Goal: Transaction & Acquisition: Obtain resource

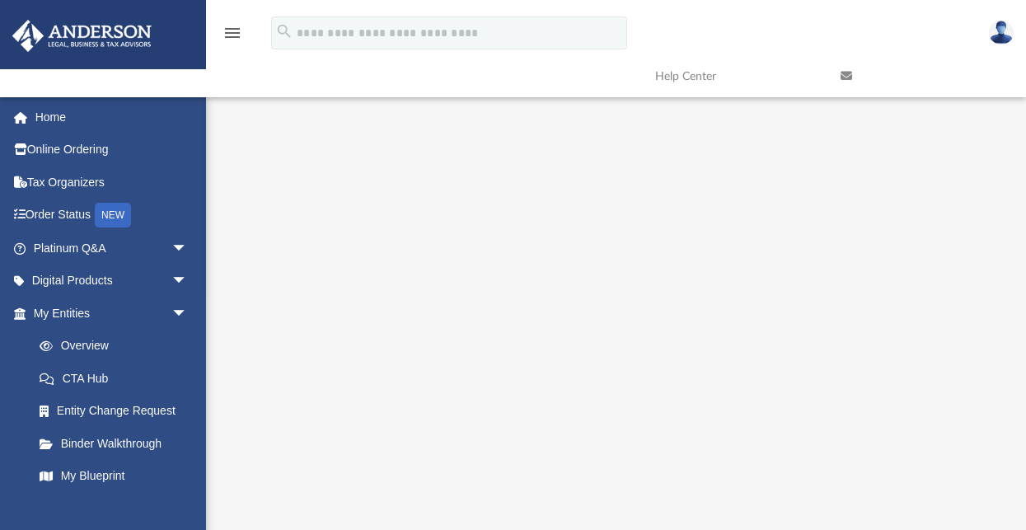
click at [889, 81] on link at bounding box center [921, 76] width 185 height 65
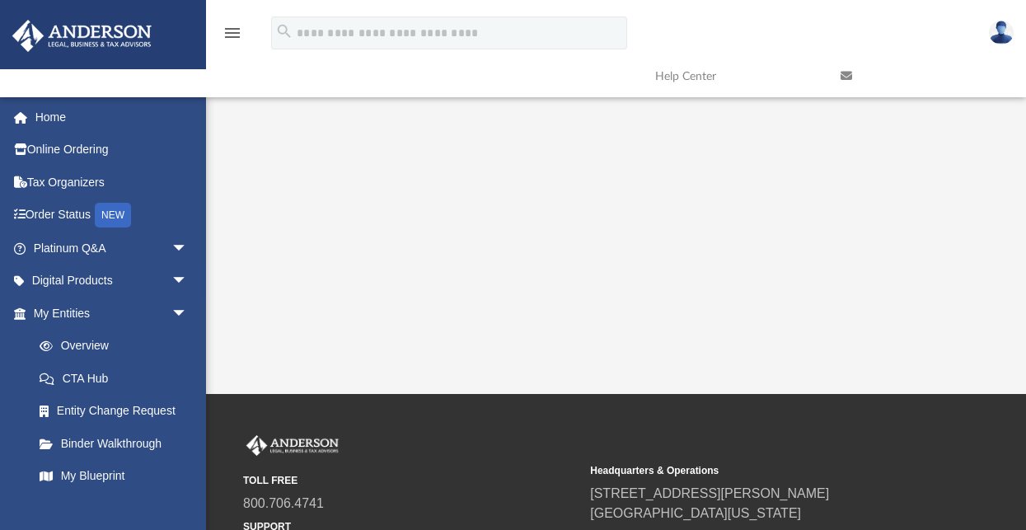
scroll to position [412, 0]
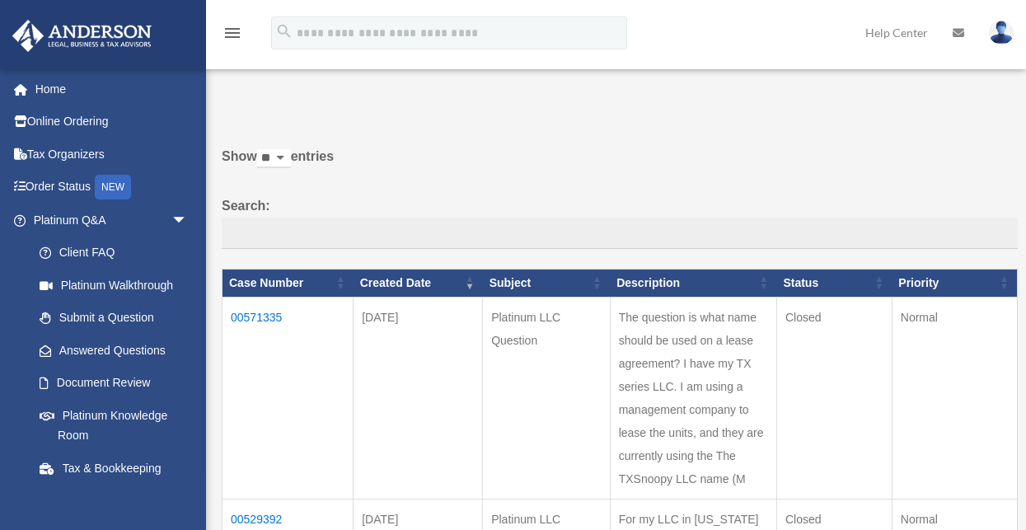
click at [341, 327] on td "00571335" at bounding box center [288, 398] width 131 height 202
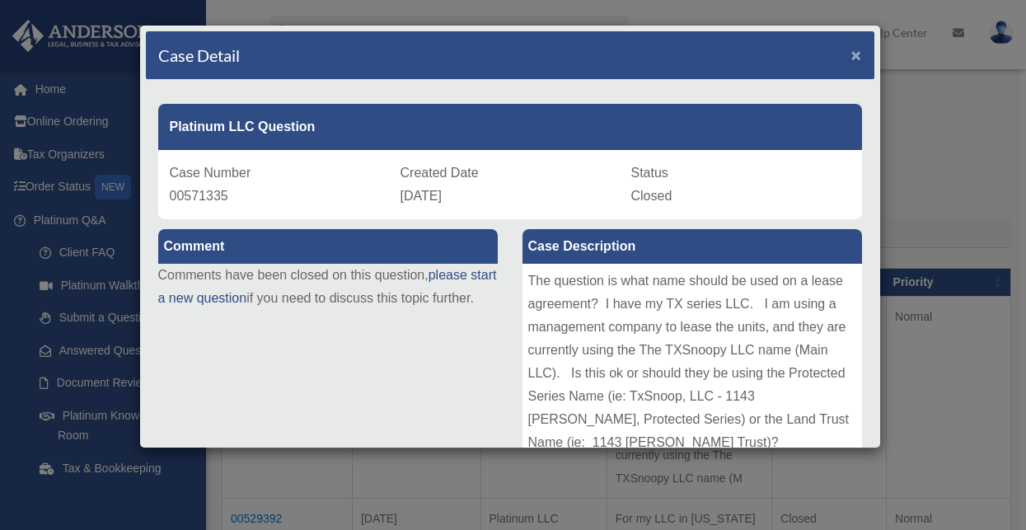
click at [852, 57] on span "×" at bounding box center [857, 54] width 11 height 19
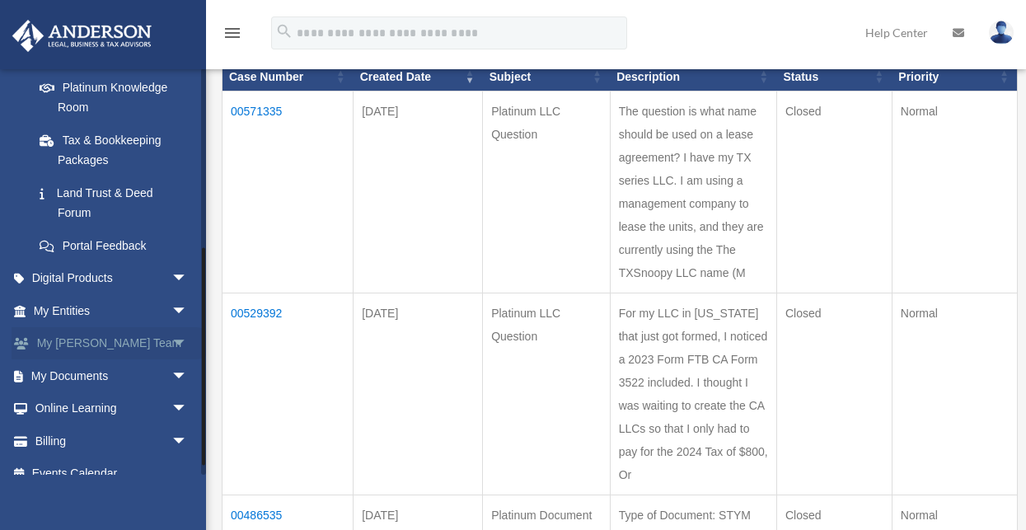
scroll to position [330, 0]
click at [113, 308] on link "My Entities arrow_drop_down" at bounding box center [112, 309] width 201 height 33
click at [176, 371] on span "arrow_drop_down" at bounding box center [187, 375] width 33 height 34
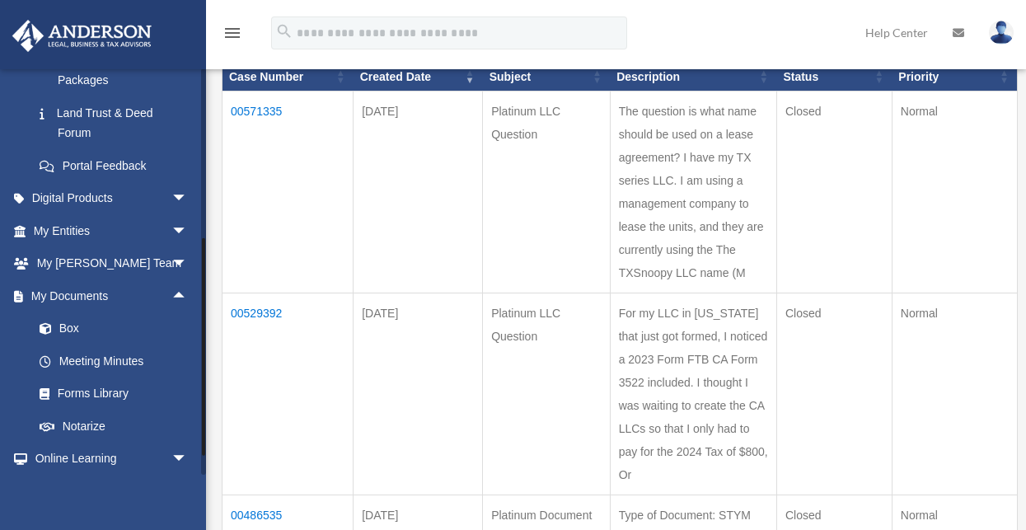
scroll to position [453, 0]
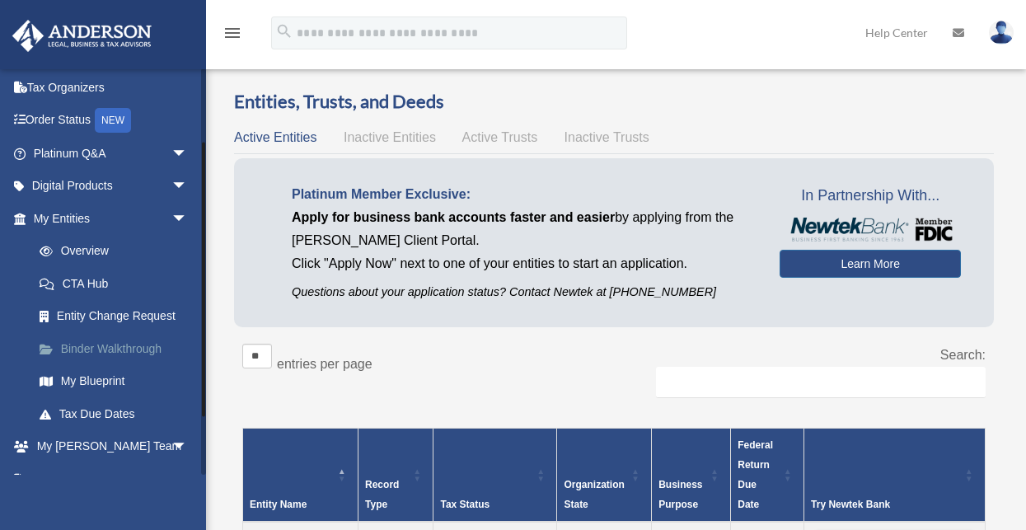
scroll to position [124, 0]
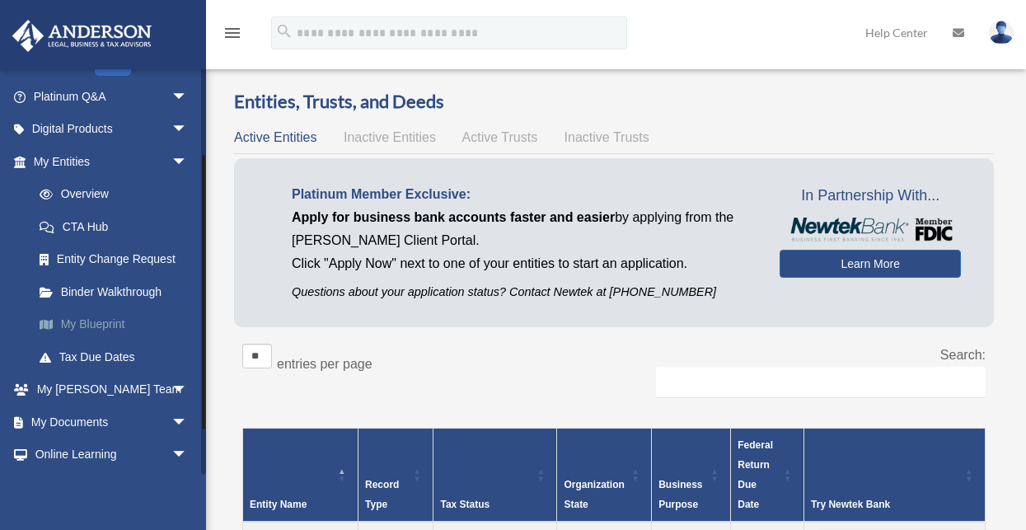
click at [107, 323] on link "My Blueprint" at bounding box center [118, 324] width 190 height 33
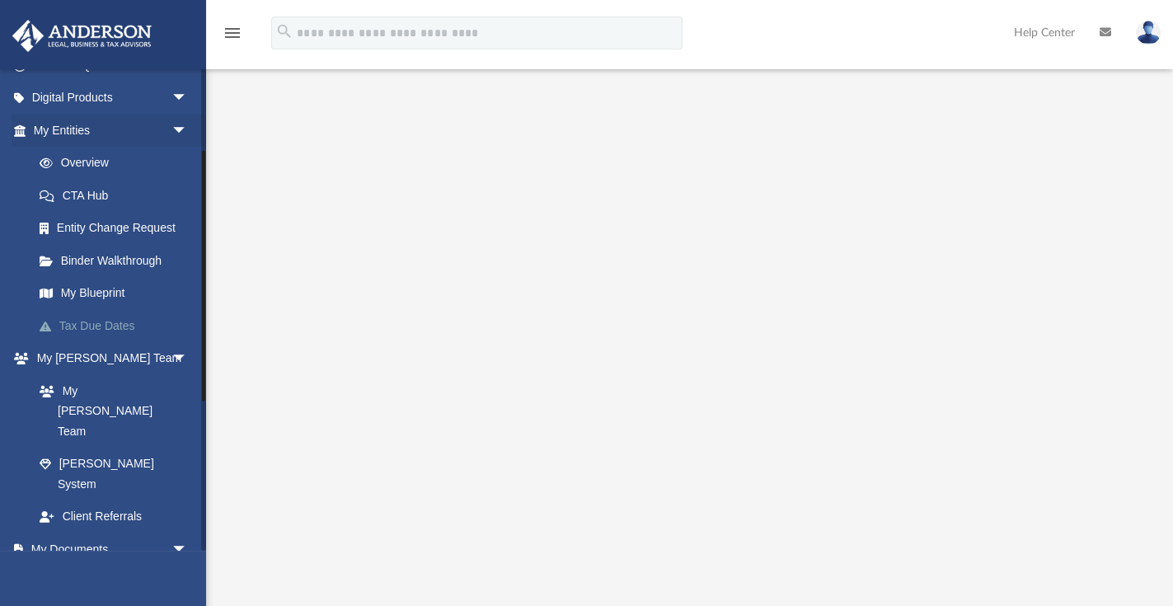
scroll to position [249, 0]
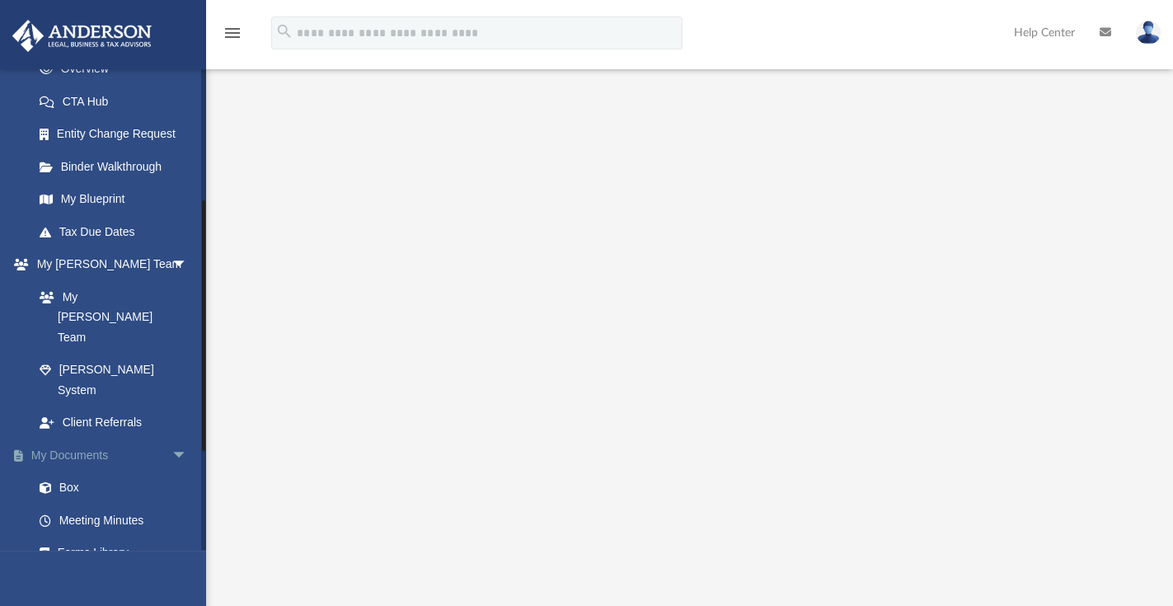
click at [91, 439] on link "My Documents arrow_drop_down" at bounding box center [112, 455] width 201 height 33
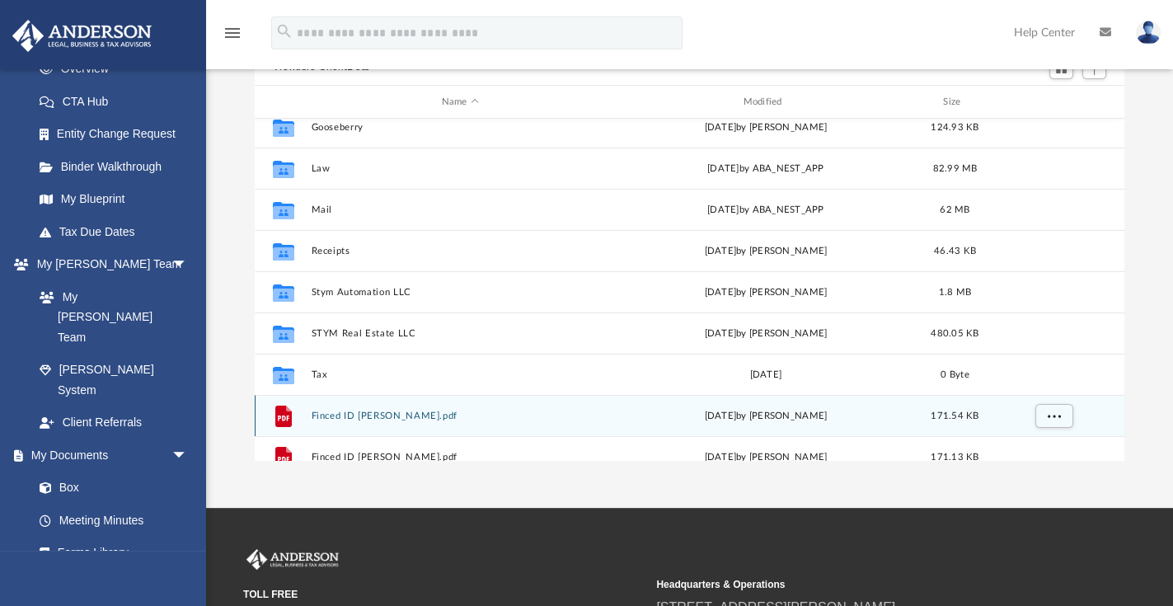
scroll to position [94, 0]
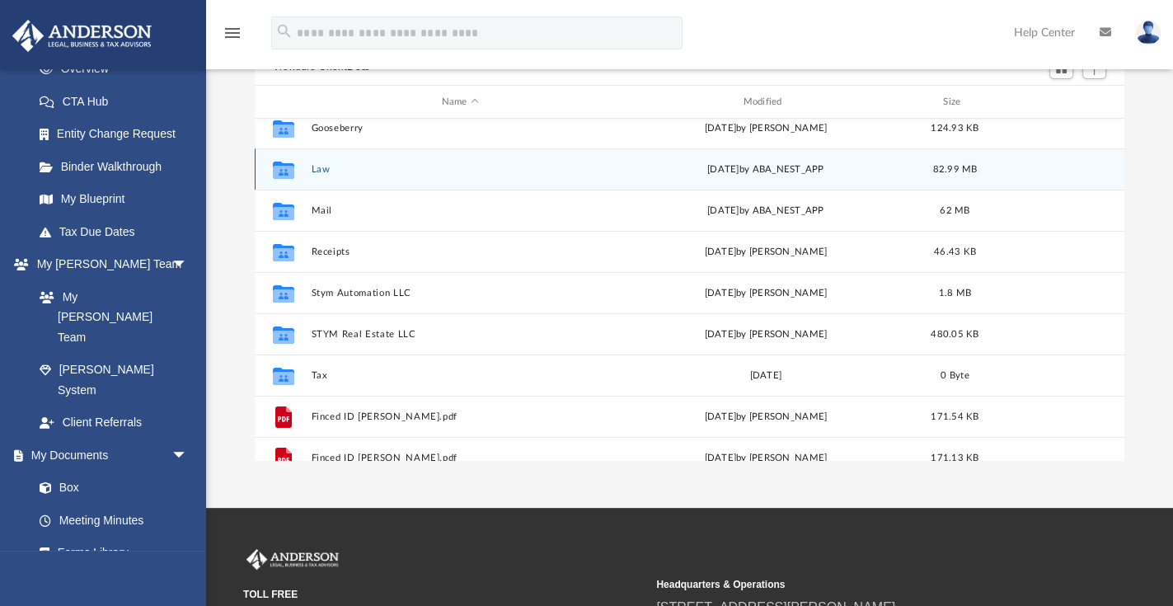
click at [281, 171] on icon "grid" at bounding box center [282, 172] width 21 height 13
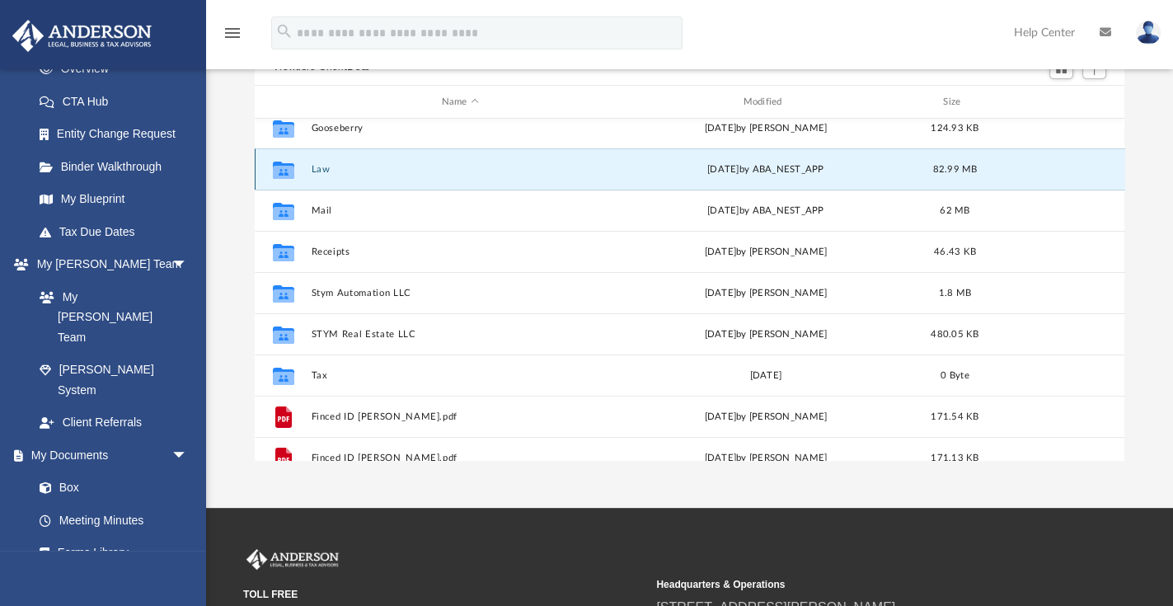
click at [281, 171] on icon "grid" at bounding box center [282, 172] width 21 height 13
click at [322, 165] on button "Law" at bounding box center [460, 169] width 298 height 11
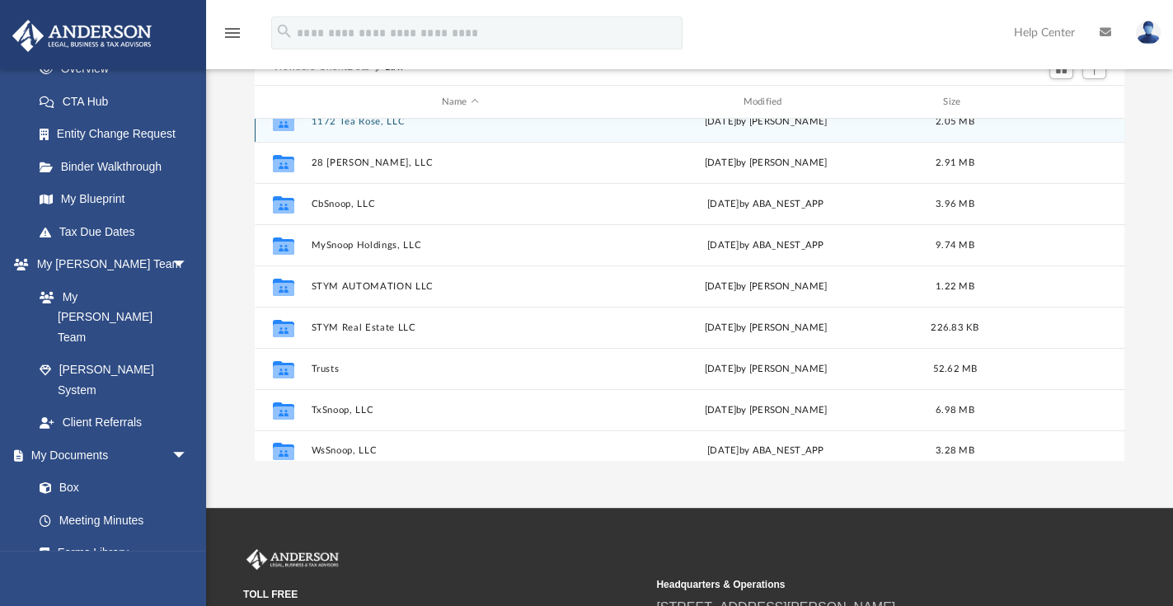
scroll to position [29, 0]
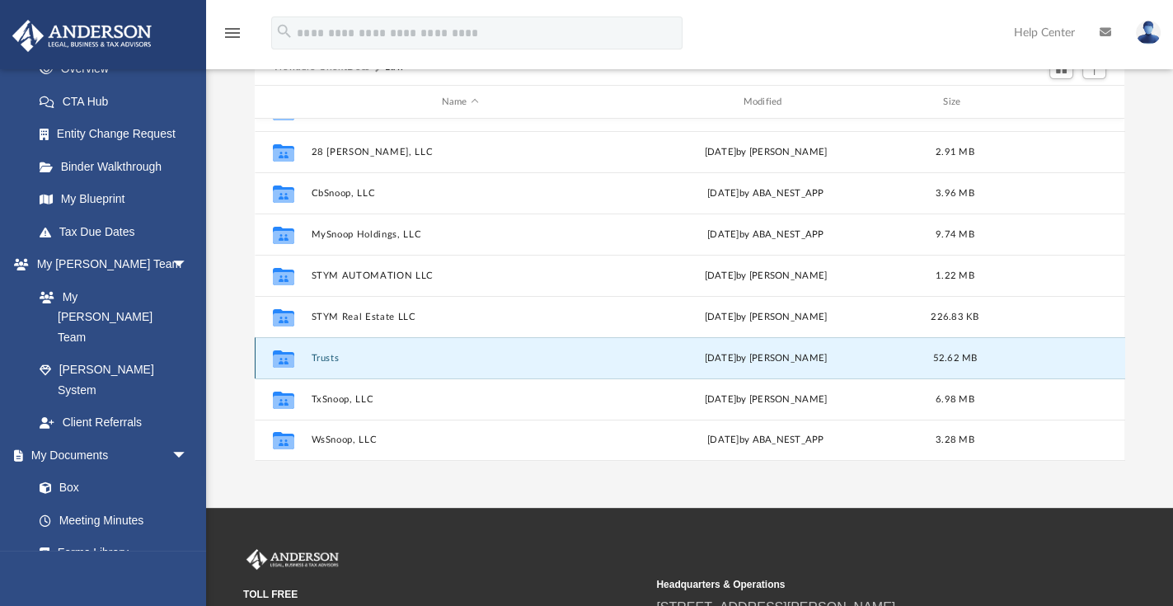
click at [327, 354] on button "Trusts" at bounding box center [460, 358] width 298 height 11
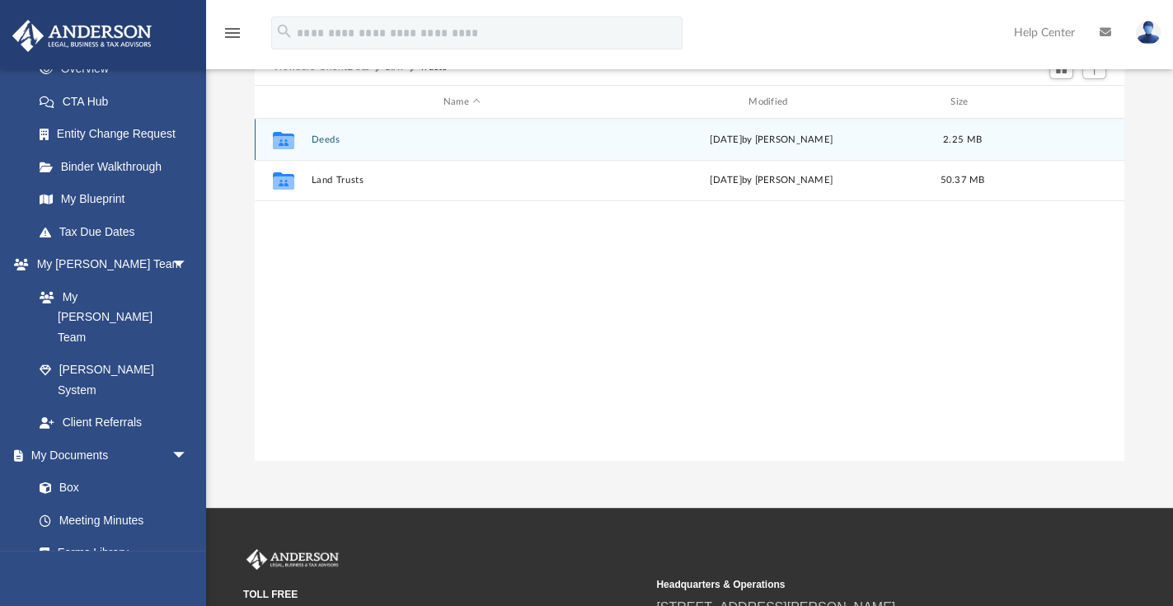
click at [334, 138] on button "Deeds" at bounding box center [462, 139] width 302 height 11
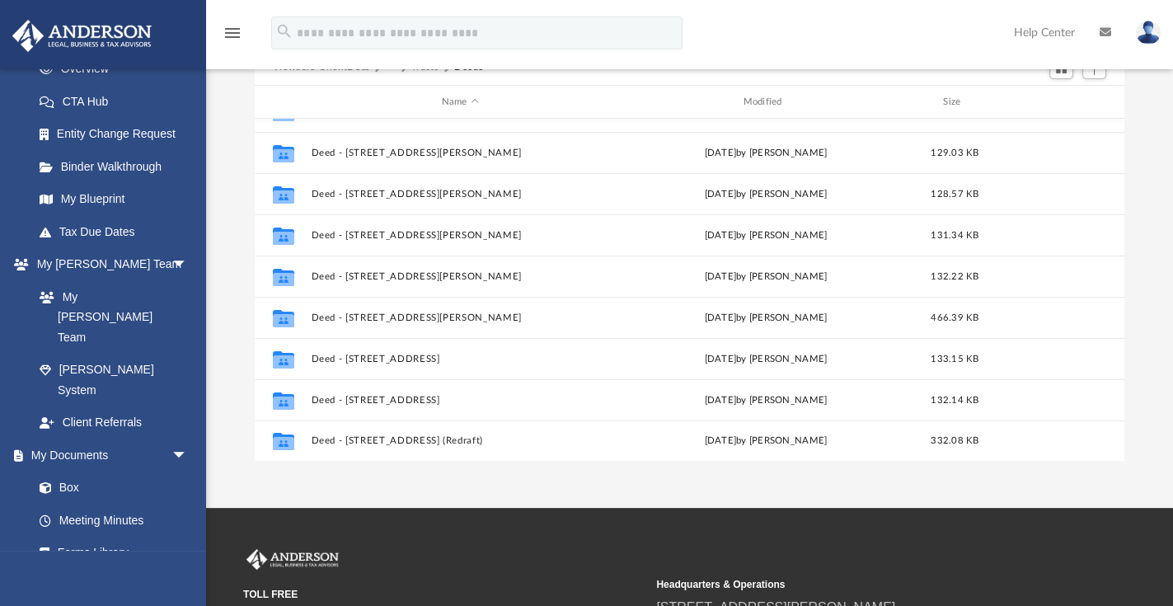
scroll to position [71, 0]
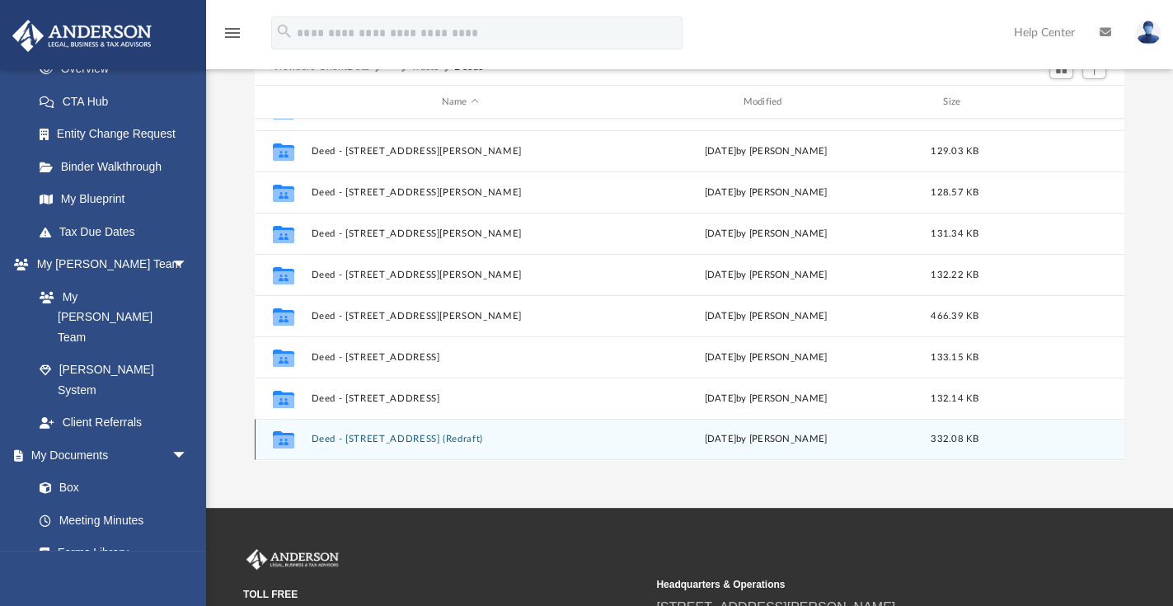
click at [375, 438] on button "Deed - 802 Shallowater Drive (Redraft)" at bounding box center [460, 439] width 298 height 11
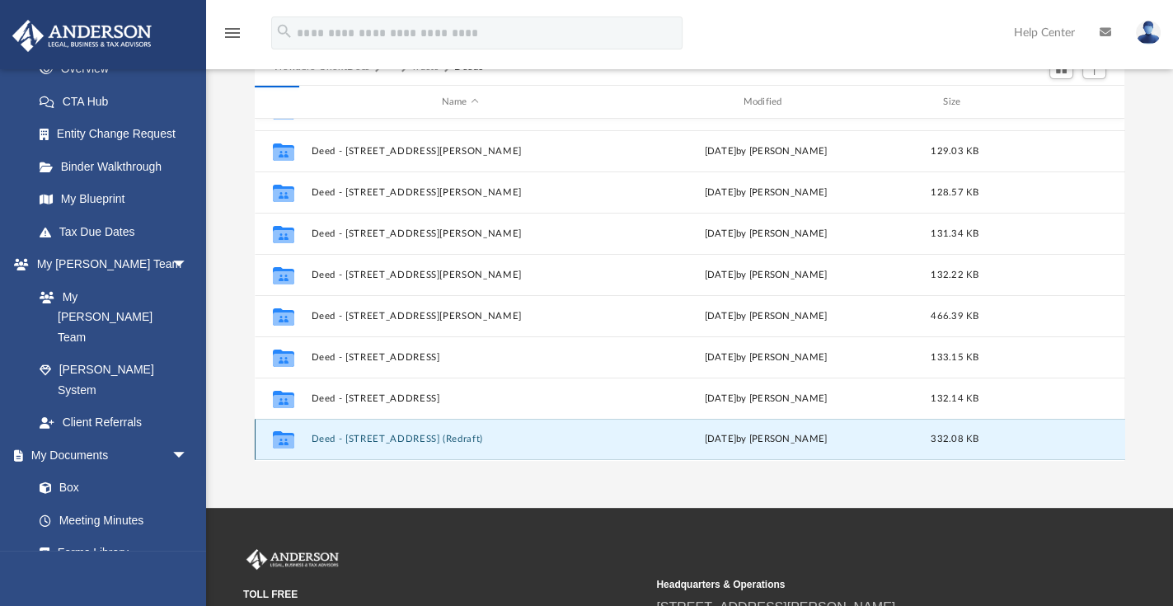
scroll to position [0, 0]
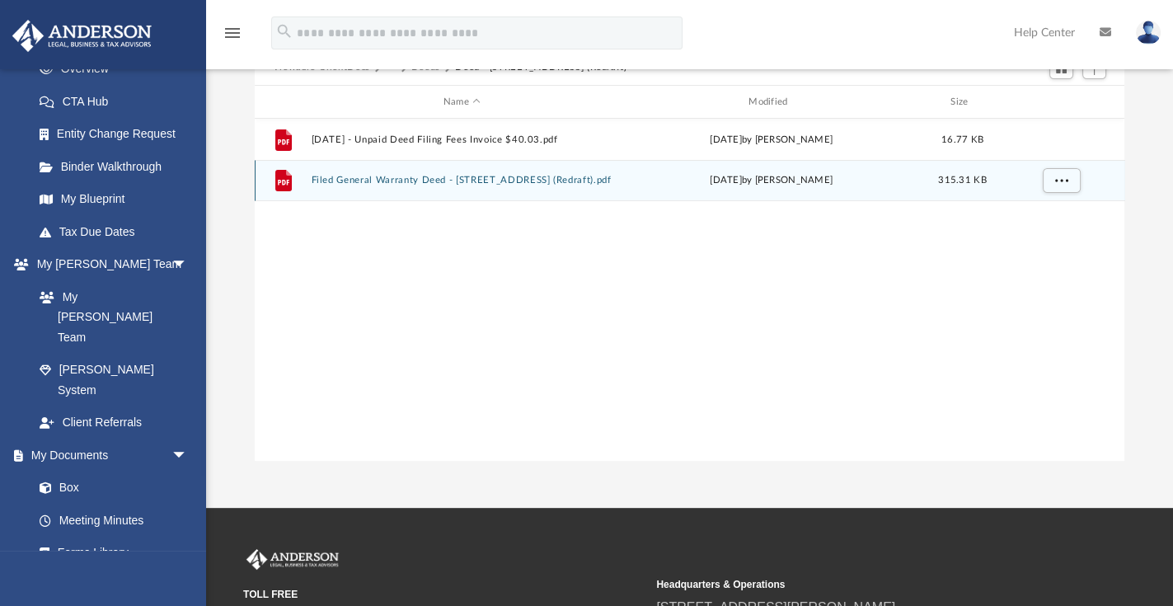
click at [475, 177] on button "Filed General Warranty Deed - 802 Shallowater Drive (Redraft).pdf" at bounding box center [462, 181] width 302 height 11
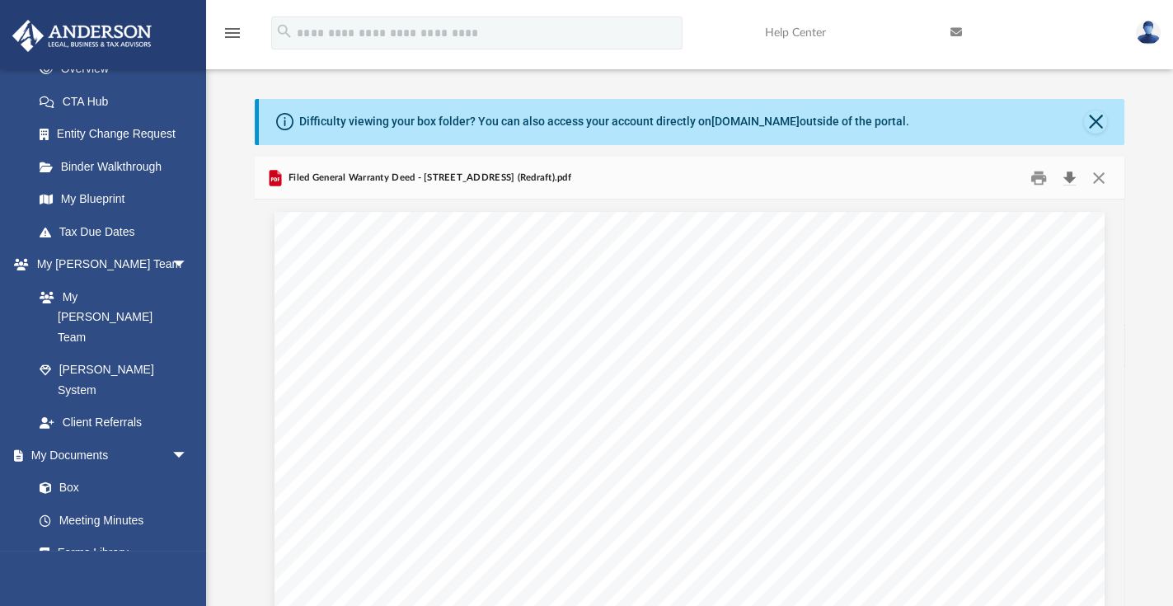
click at [1026, 177] on button "Download" at bounding box center [1069, 178] width 30 height 26
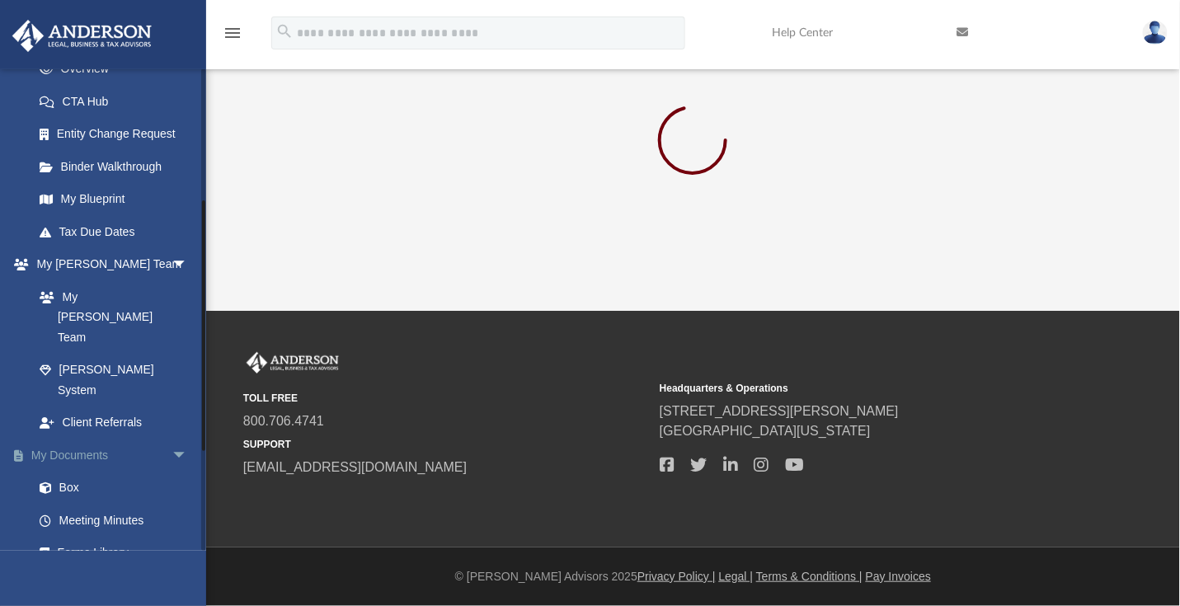
click at [100, 439] on link "My Documents arrow_drop_down" at bounding box center [112, 455] width 201 height 33
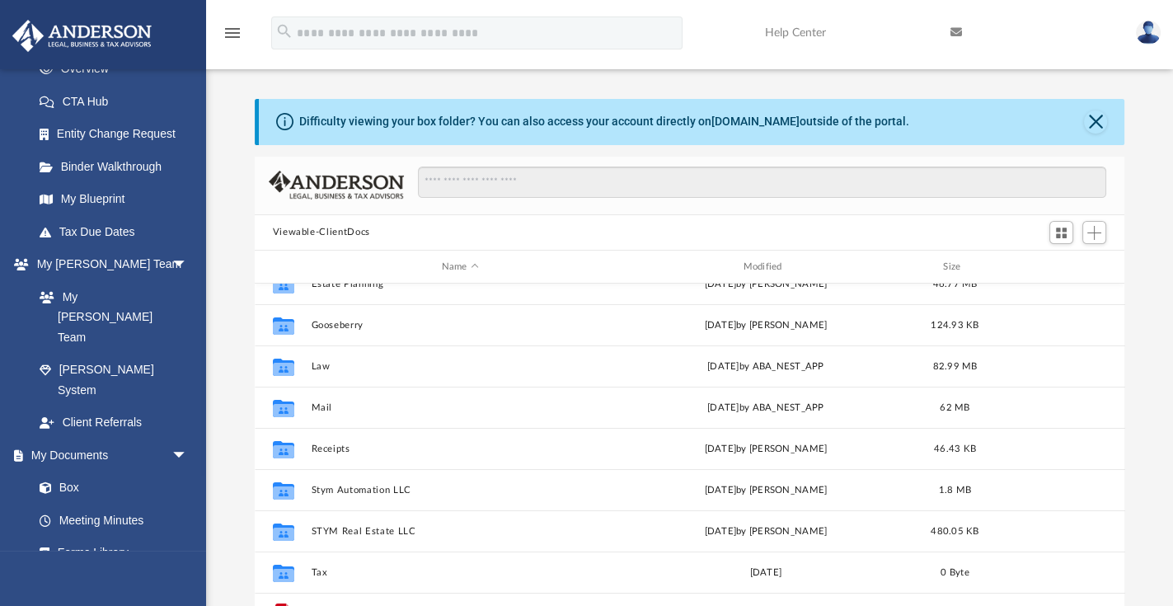
scroll to position [47, 0]
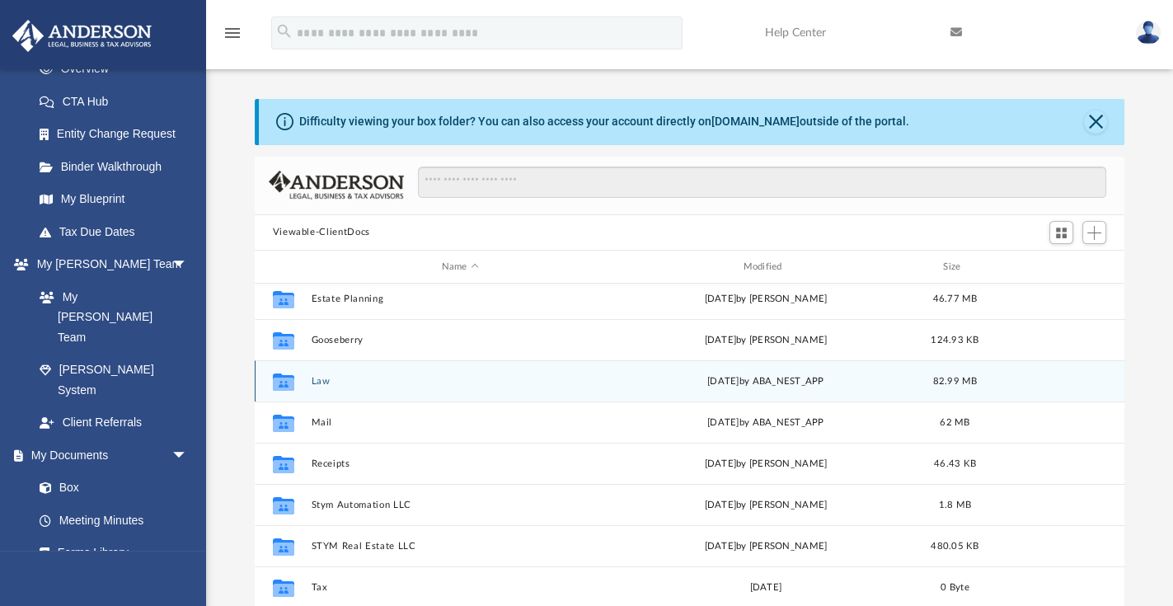
click at [314, 380] on button "Law" at bounding box center [460, 381] width 298 height 11
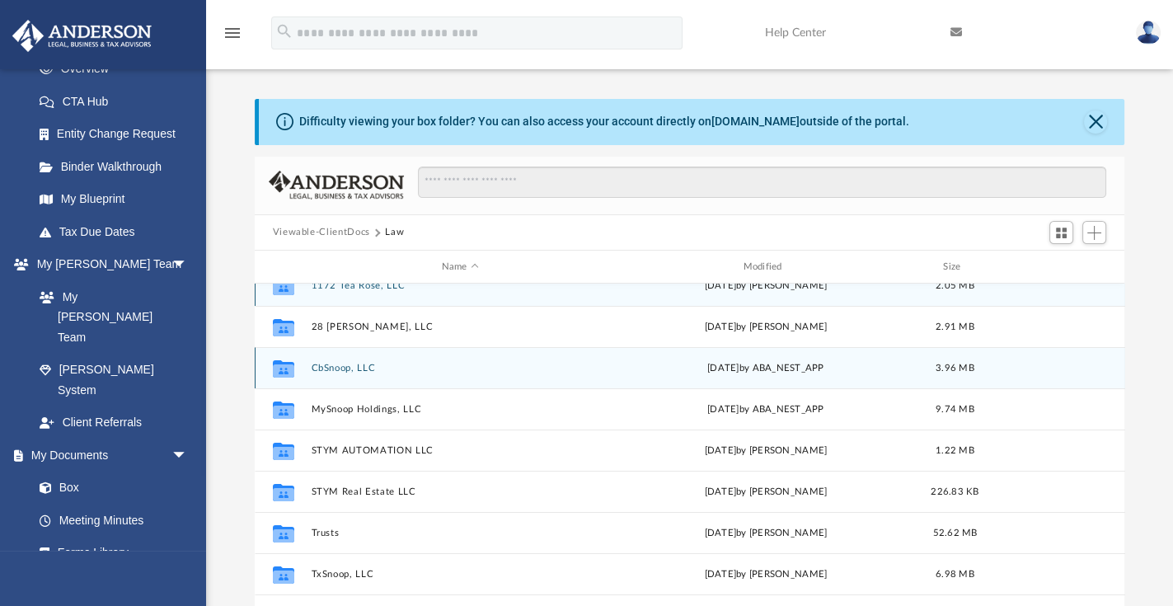
scroll to position [29, 0]
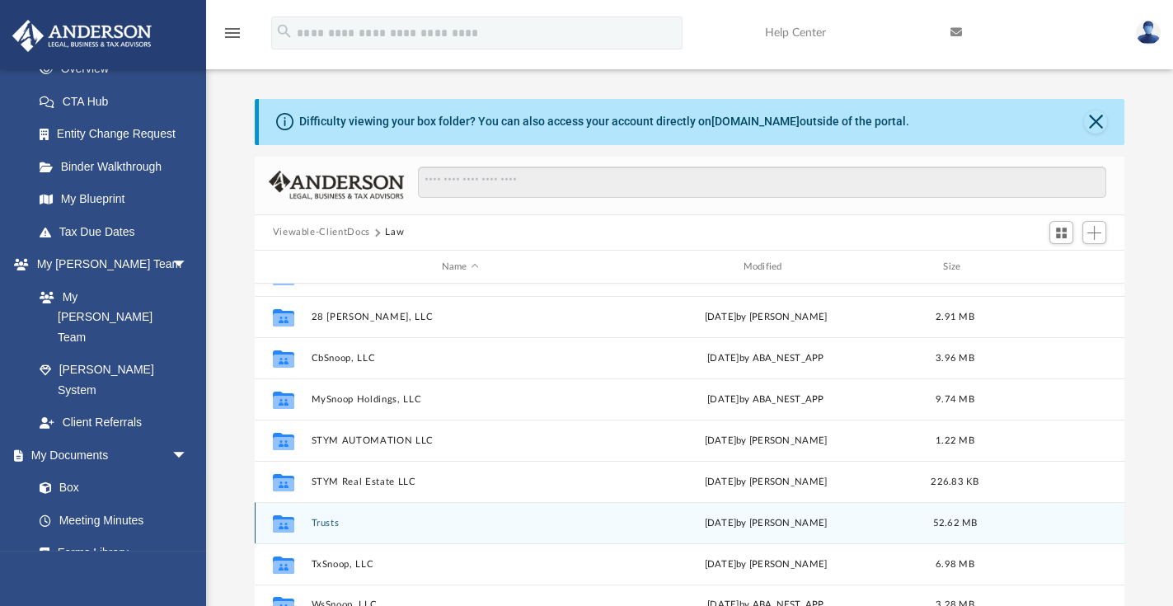
click at [331, 522] on button "Trusts" at bounding box center [460, 523] width 298 height 11
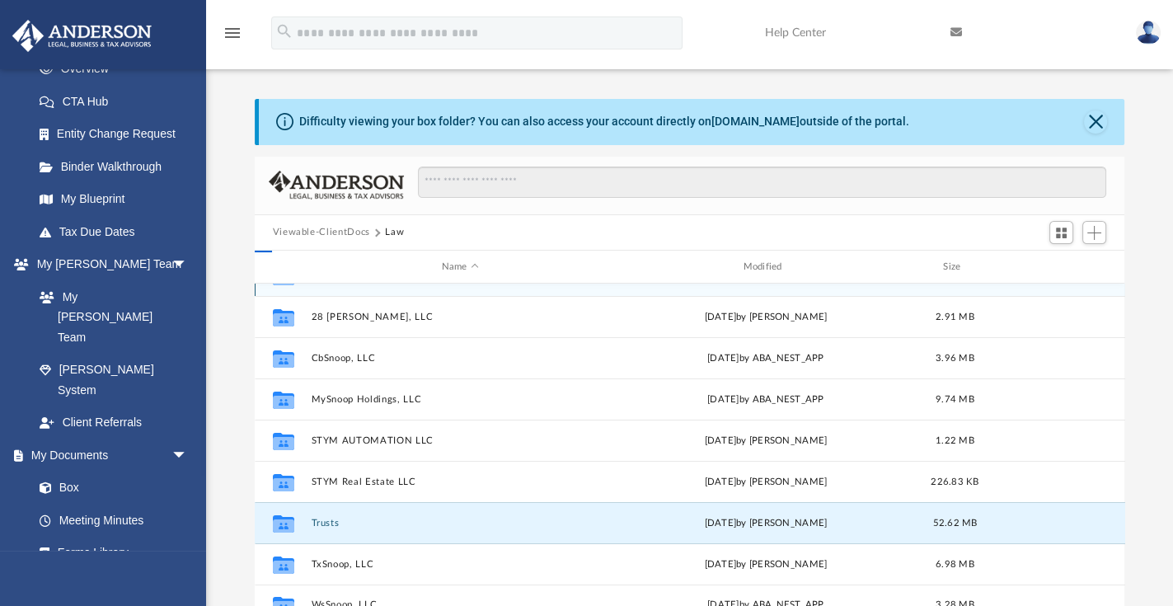
scroll to position [0, 0]
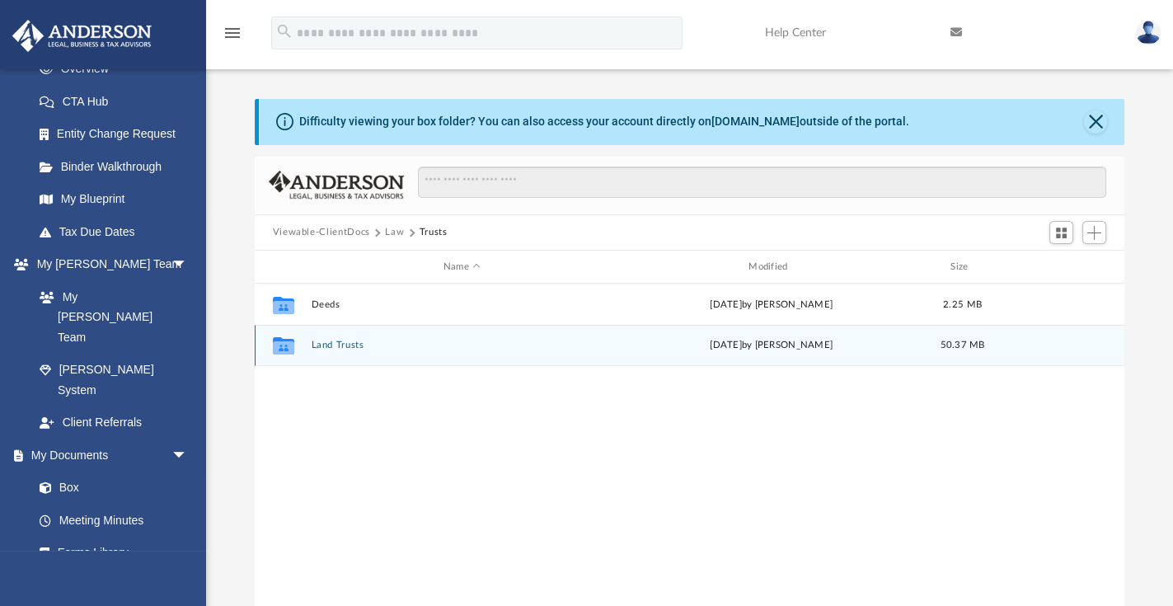
click at [347, 345] on button "Land Trusts" at bounding box center [462, 345] width 302 height 11
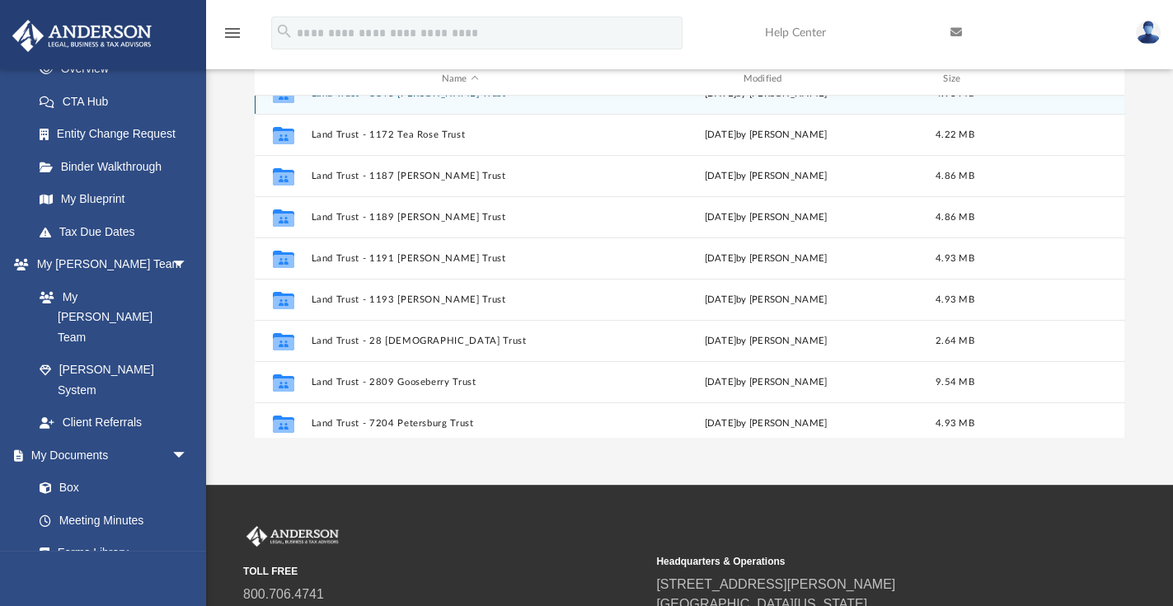
scroll to position [71, 0]
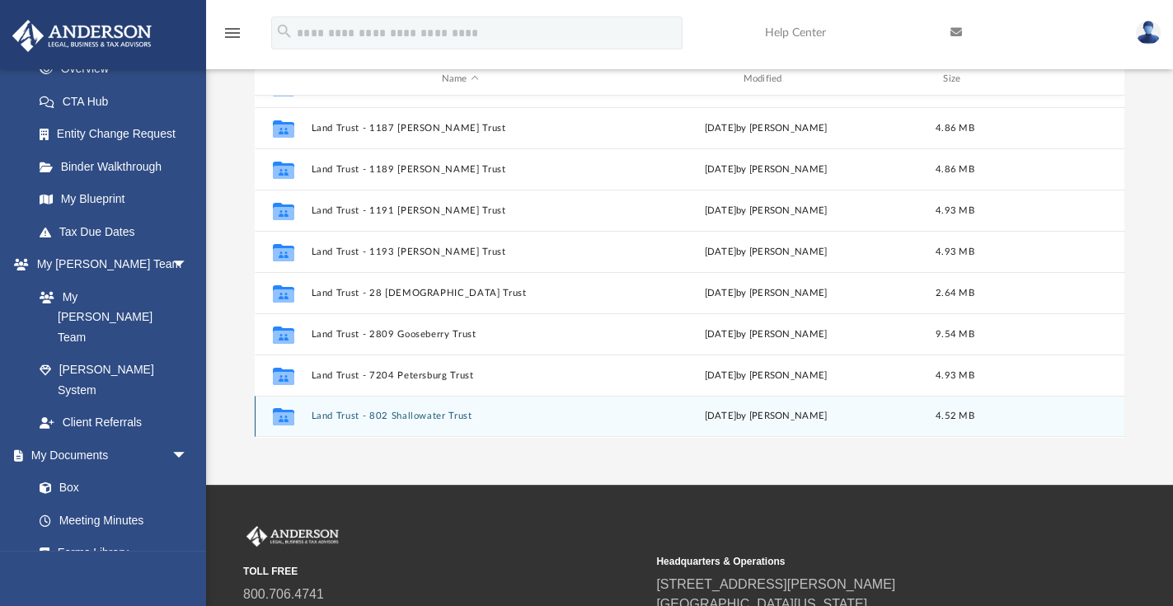
click at [413, 415] on button "Land Trust - 802 Shallowater Trust" at bounding box center [460, 416] width 298 height 11
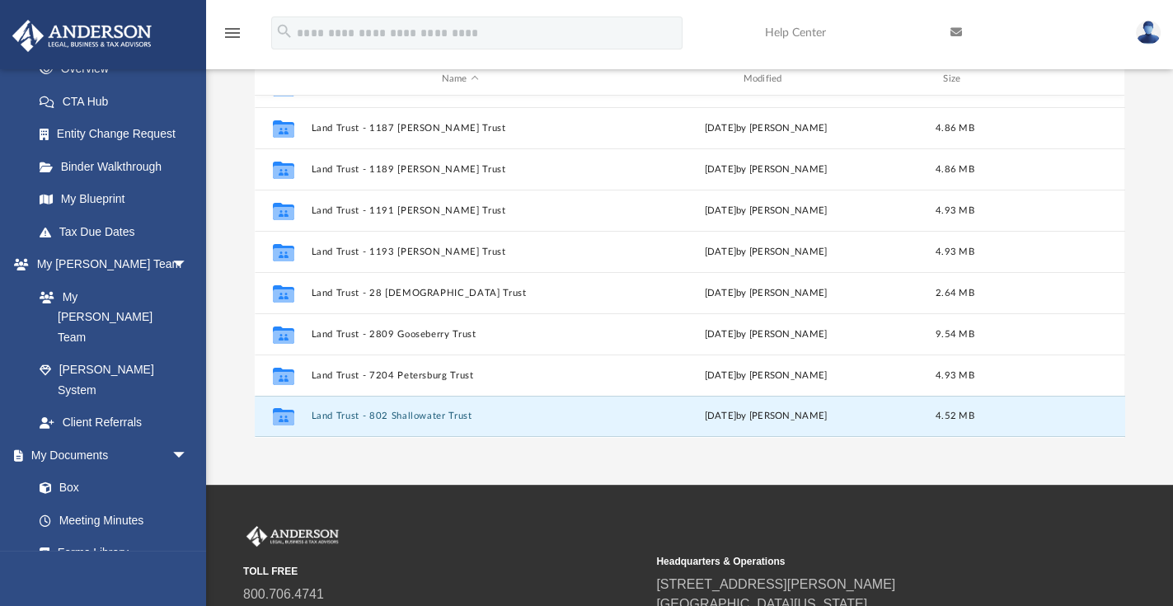
scroll to position [0, 0]
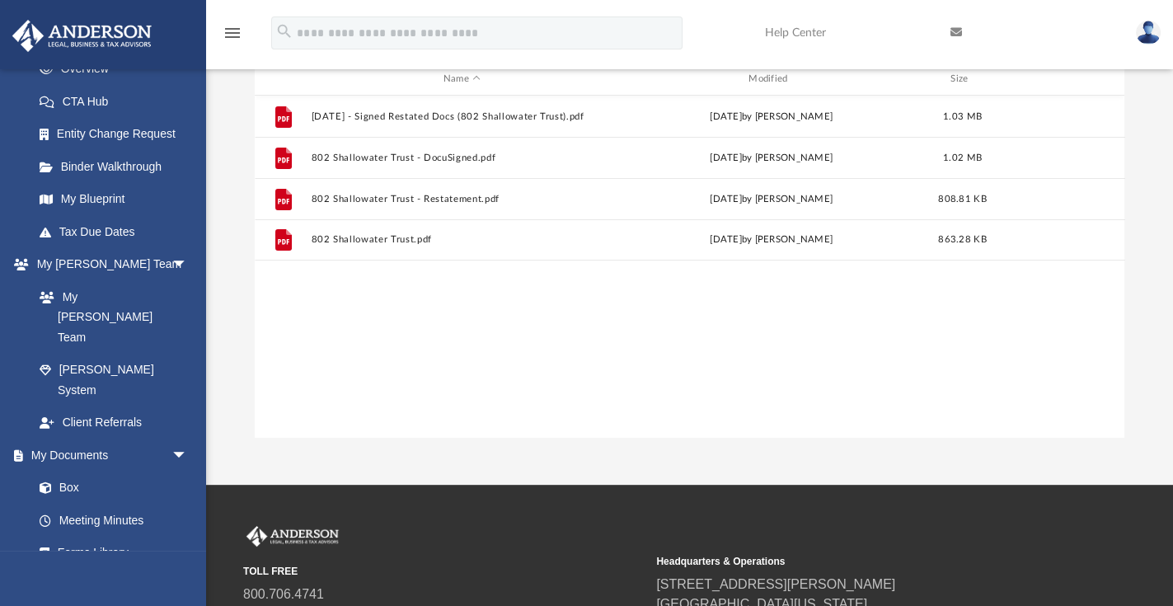
click at [436, 359] on div "File 2025.02.21 - Signed Restated Docs (802 Shallowater Trust).pdf Fri Mar 7 20…" at bounding box center [690, 266] width 871 height 341
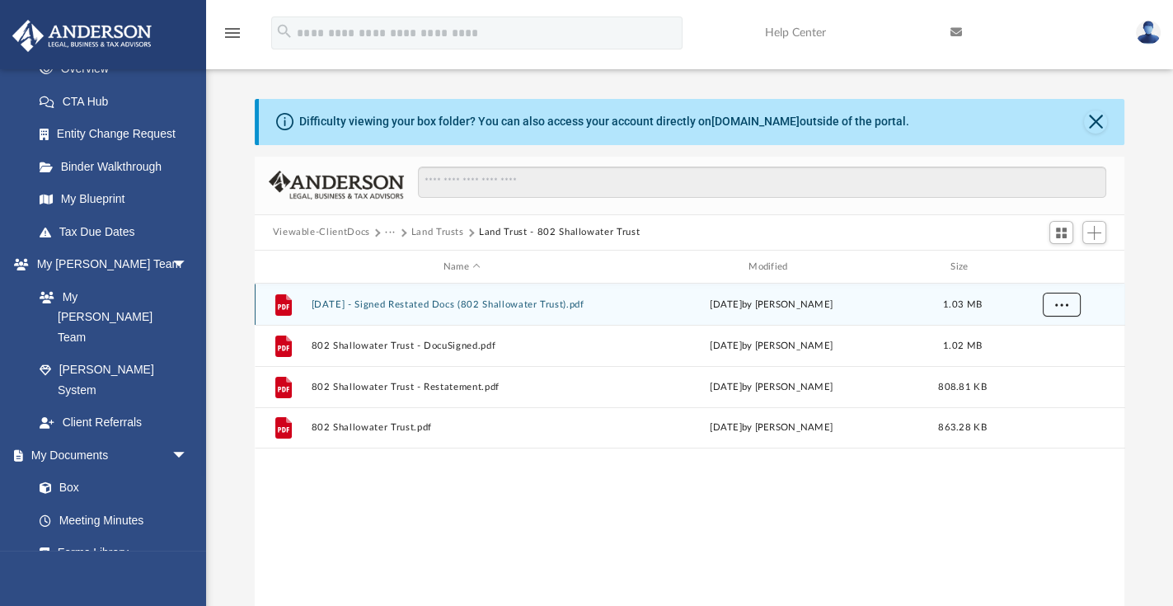
click at [1026, 308] on span "More options" at bounding box center [1060, 304] width 13 height 9
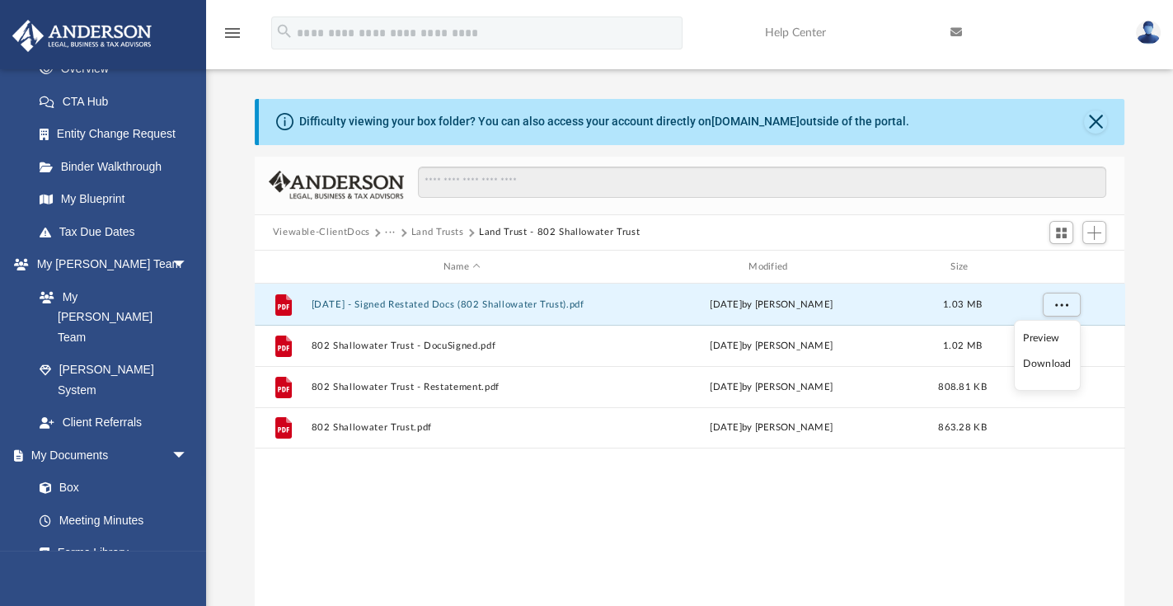
click at [1026, 364] on li "Download" at bounding box center [1047, 363] width 48 height 17
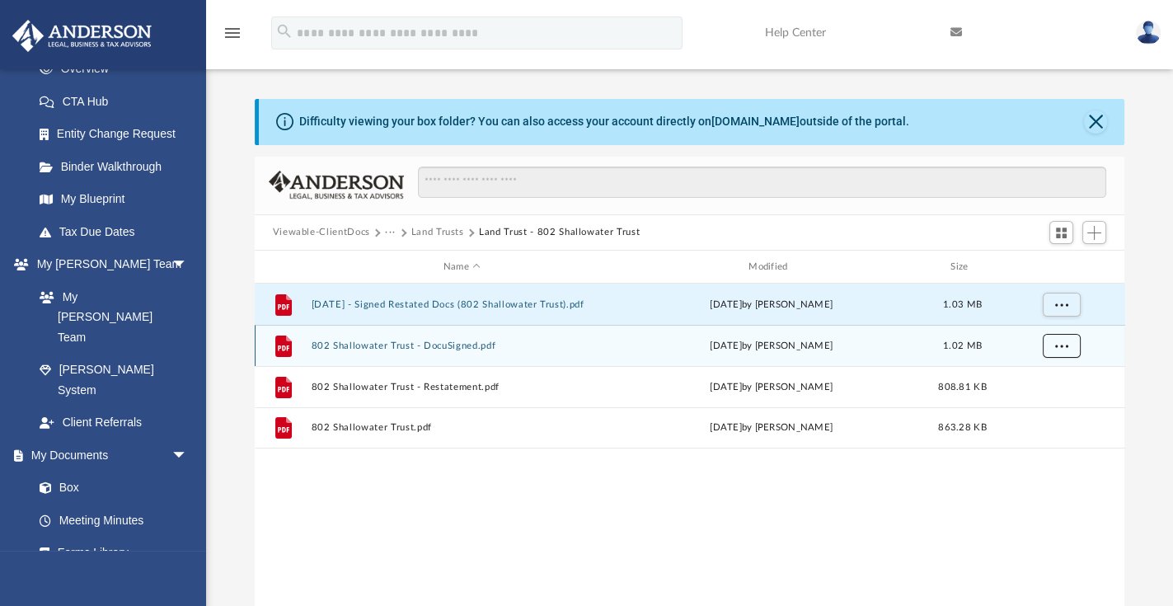
click at [1026, 344] on span "More options" at bounding box center [1060, 345] width 13 height 9
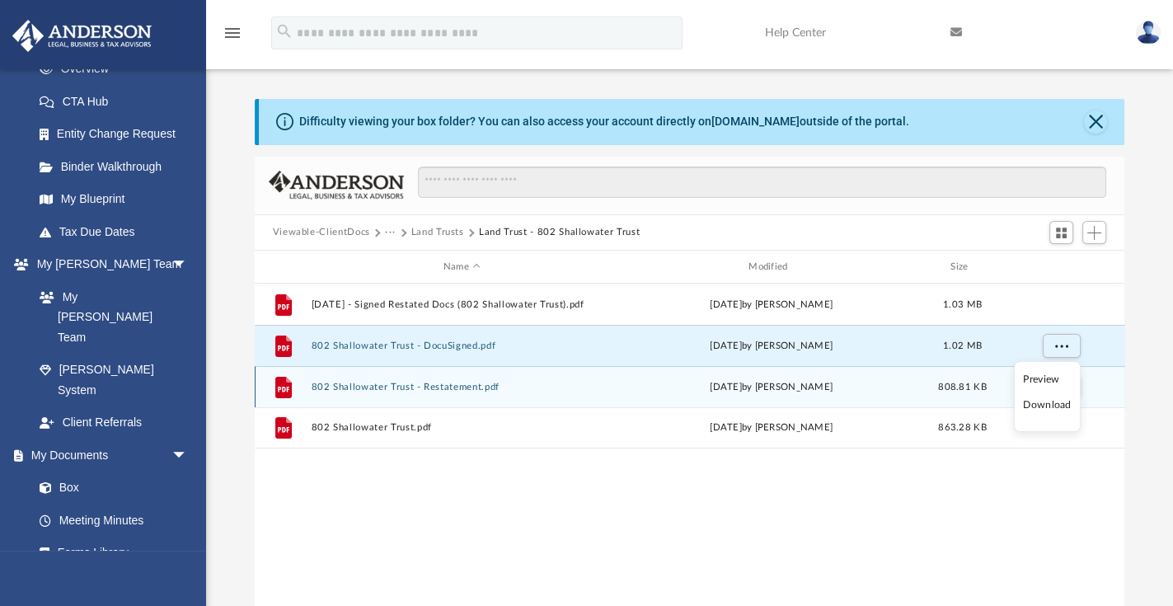
click at [1026, 404] on li "Download" at bounding box center [1047, 405] width 48 height 17
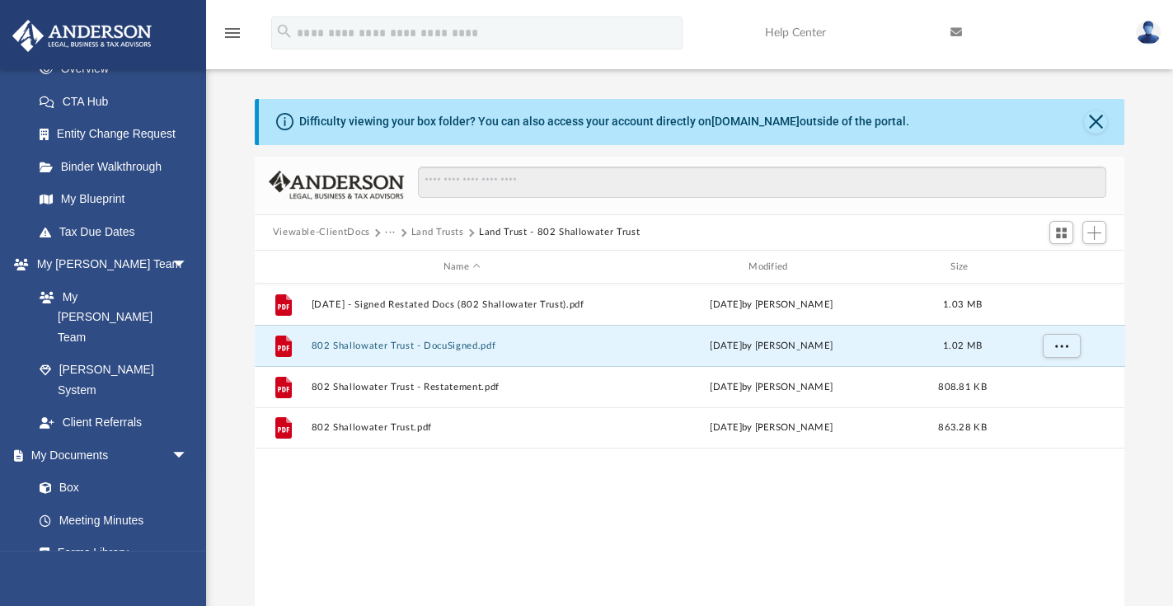
click at [689, 458] on div "File 2025.02.21 - Signed Restated Docs (802 Shallowater Trust).pdf Fri Mar 7 20…" at bounding box center [690, 454] width 871 height 341
click at [448, 228] on button "Land Trusts" at bounding box center [437, 232] width 53 height 15
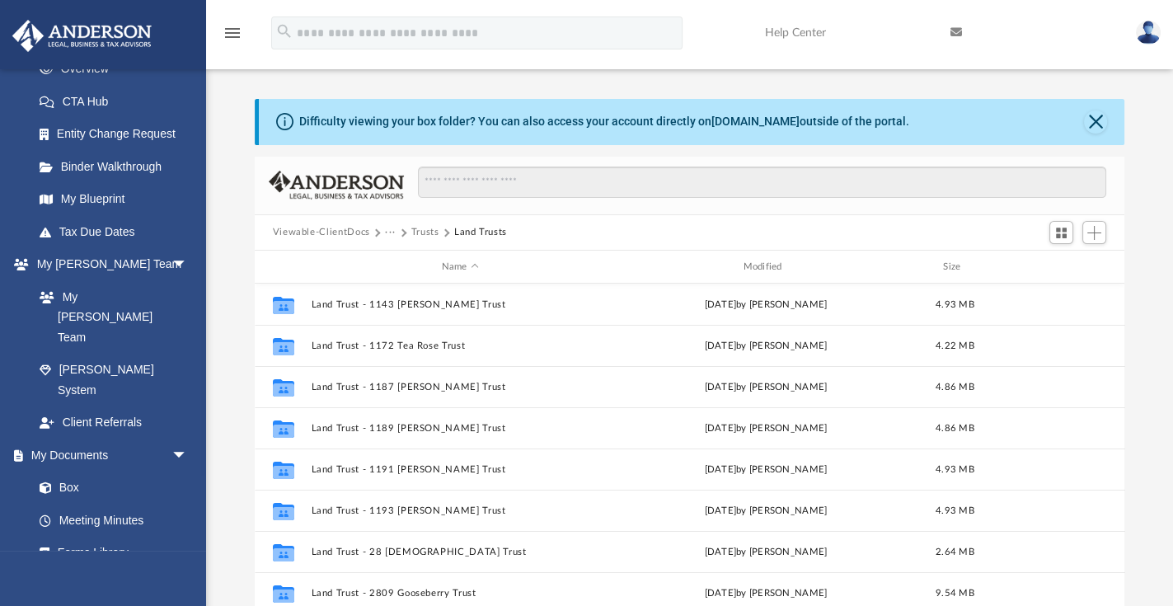
click at [427, 230] on button "Trusts" at bounding box center [425, 232] width 28 height 15
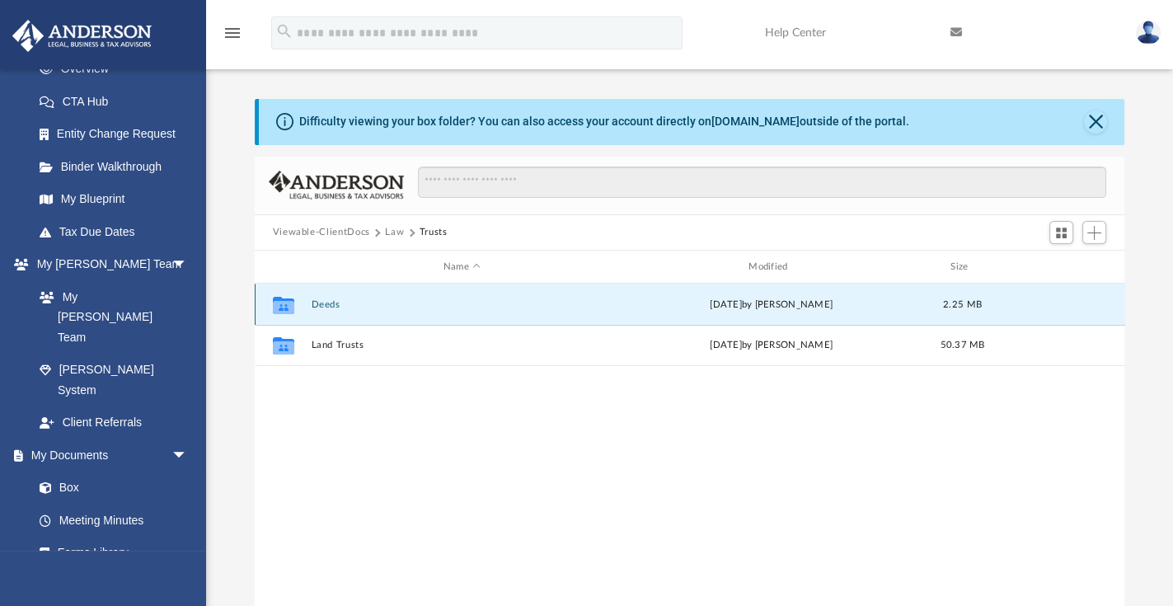
click at [329, 300] on button "Deeds" at bounding box center [462, 304] width 302 height 11
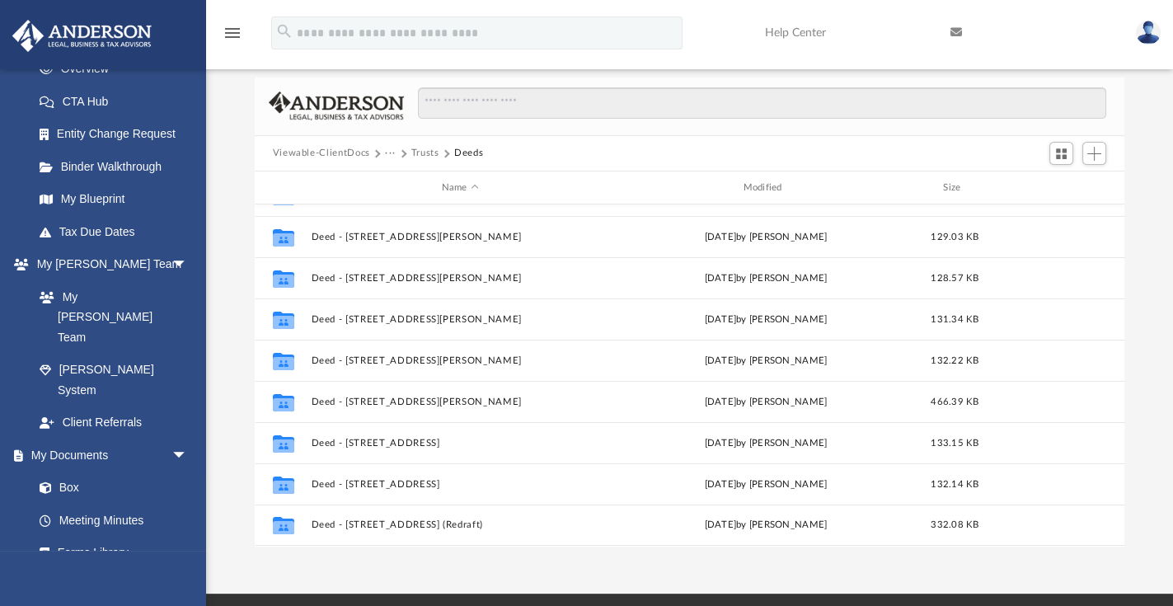
scroll to position [141, 0]
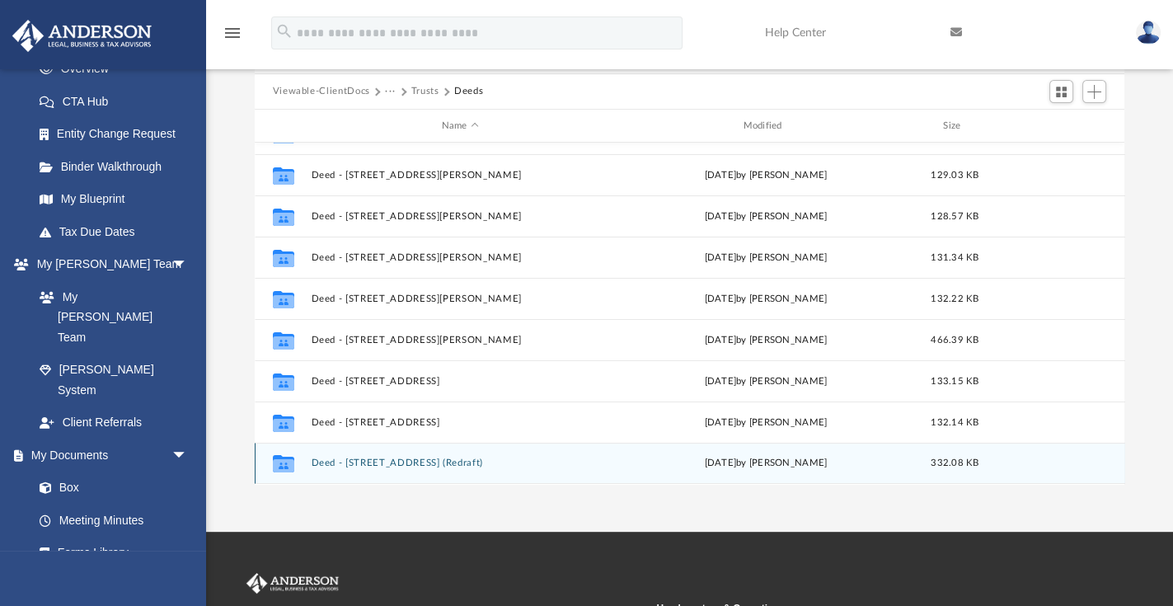
click at [448, 462] on button "Deed - 802 Shallowater Drive (Redraft)" at bounding box center [460, 463] width 298 height 11
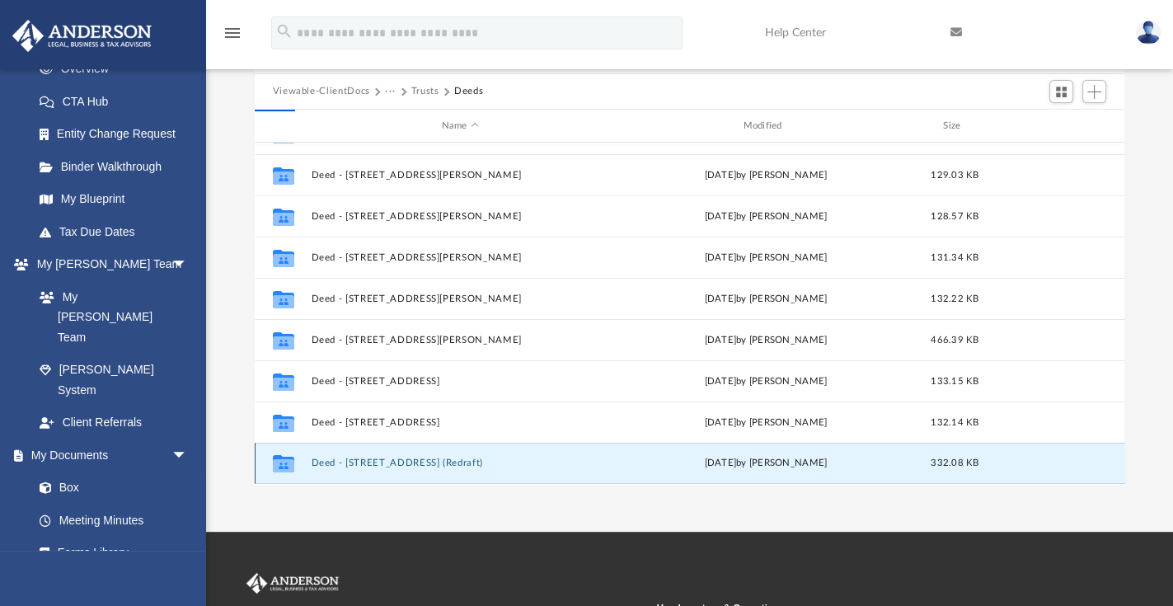
scroll to position [0, 0]
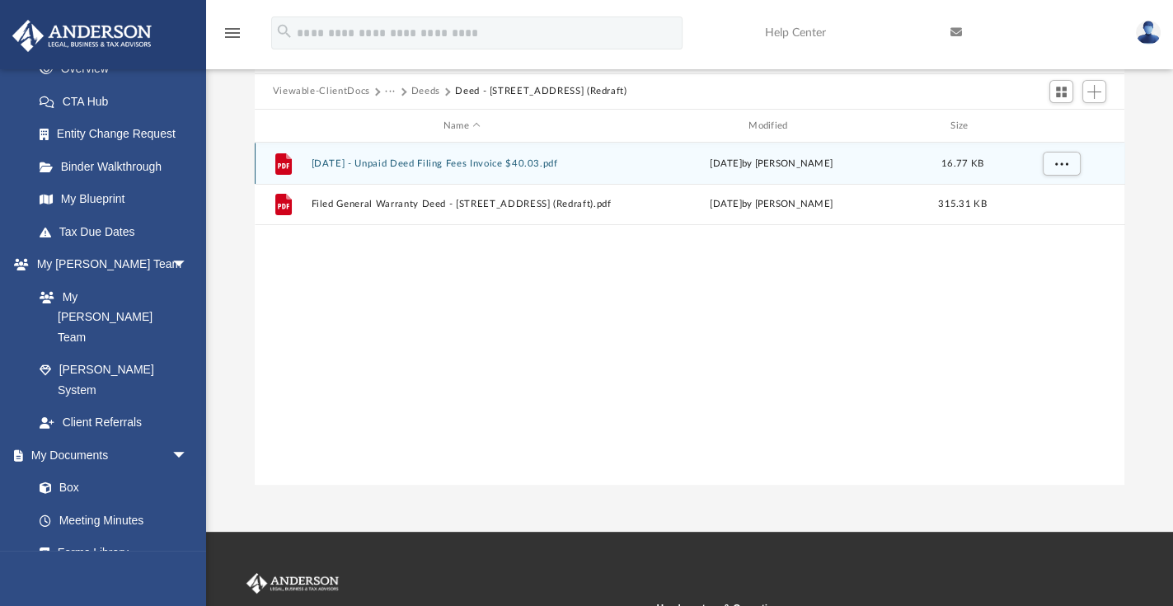
click at [566, 160] on button "2025.06.23 - Unpaid Deed Filing Fees Invoice $40.03.pdf" at bounding box center [462, 163] width 302 height 11
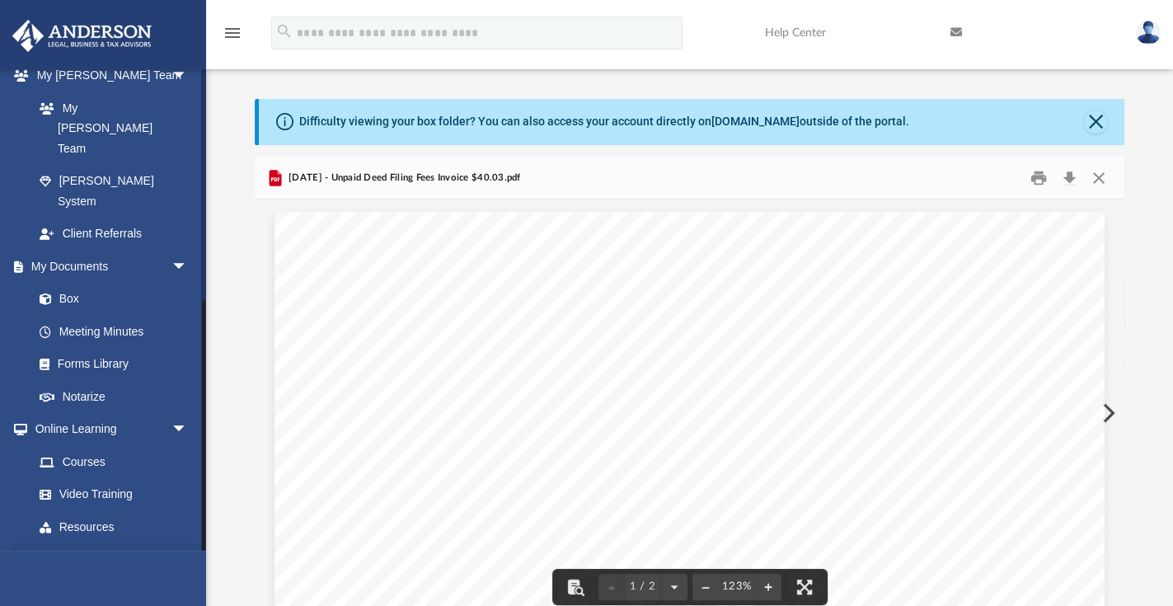
click at [172, 529] on span "arrow_drop_down" at bounding box center [187, 560] width 33 height 34
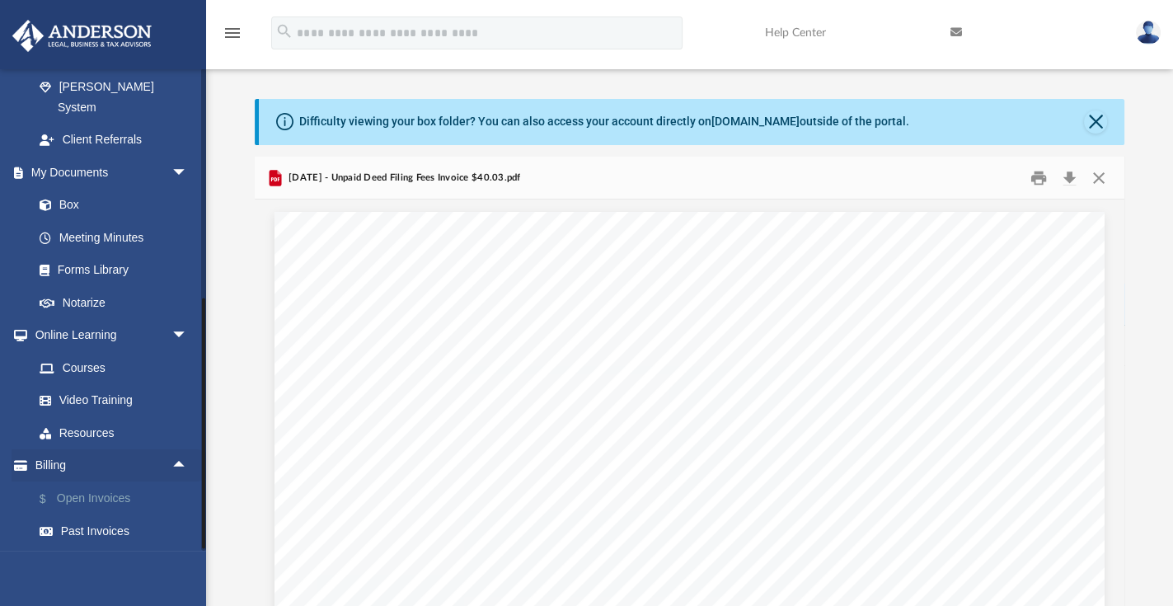
click at [118, 481] on link "$ Open Invoices" at bounding box center [118, 498] width 190 height 34
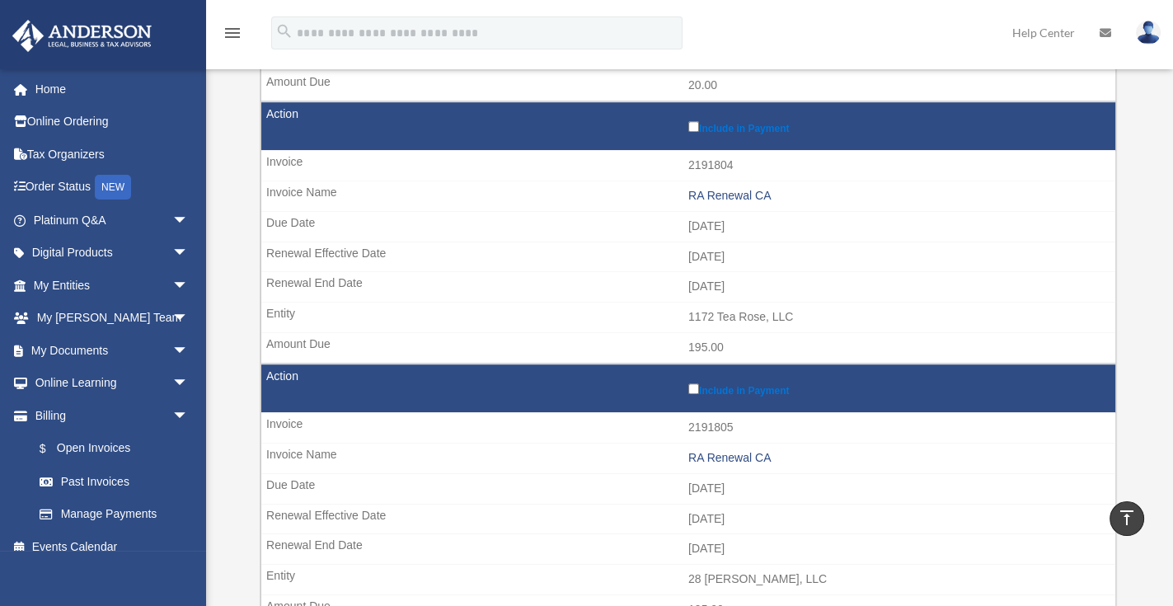
scroll to position [1036, 0]
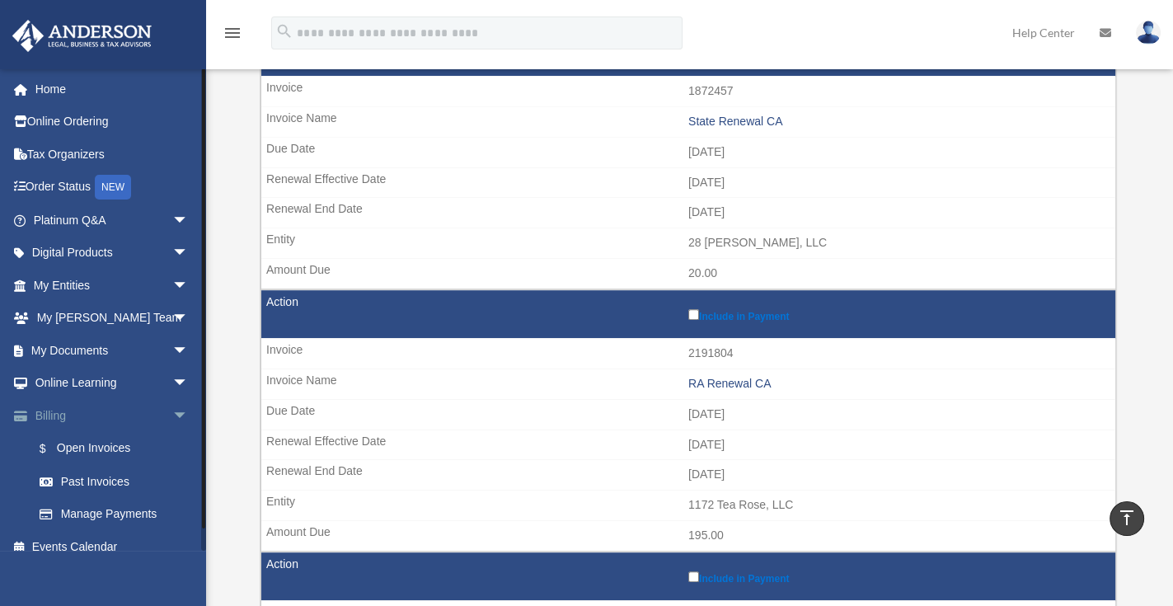
click at [59, 414] on link "Billing arrow_drop_down" at bounding box center [113, 415] width 202 height 33
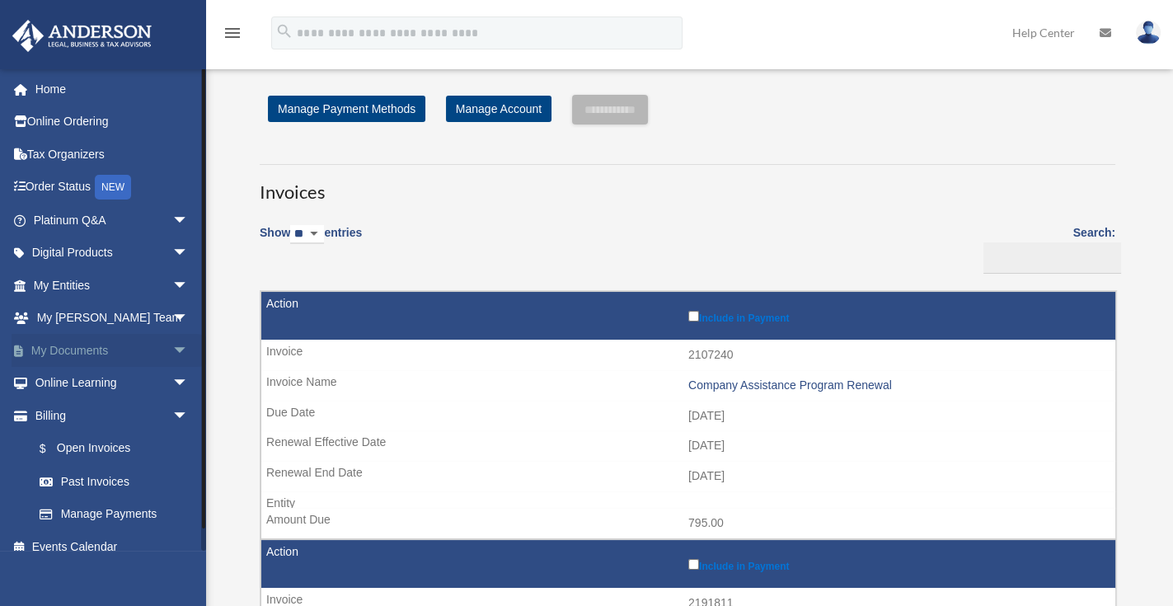
click at [93, 350] on link "My Documents arrow_drop_down" at bounding box center [113, 350] width 202 height 33
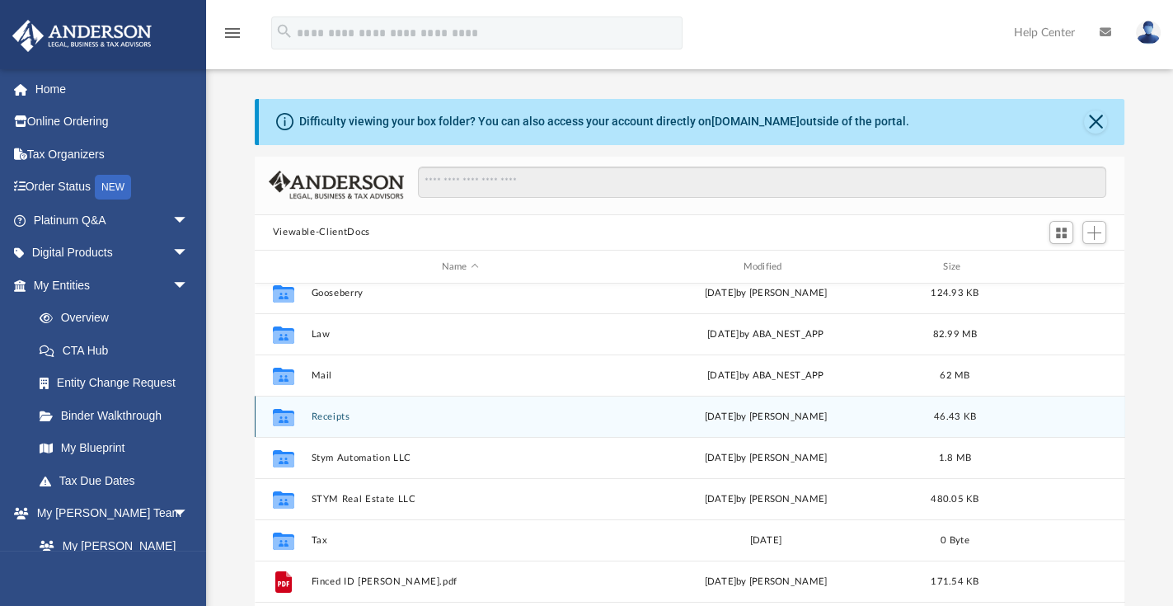
scroll to position [47, 0]
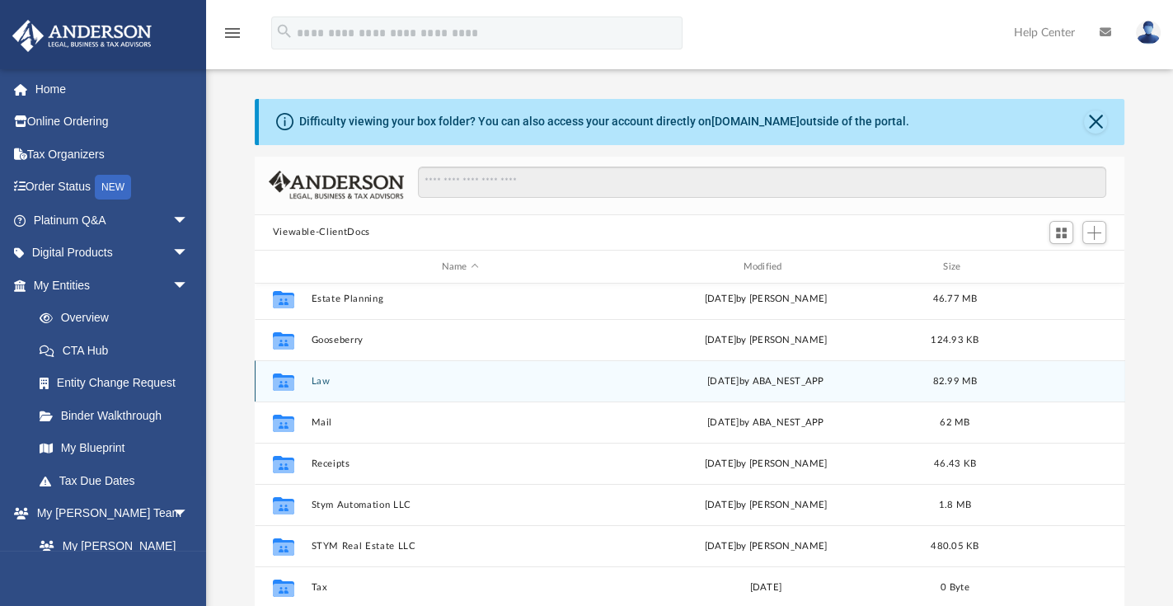
click at [318, 381] on button "Law" at bounding box center [460, 381] width 298 height 11
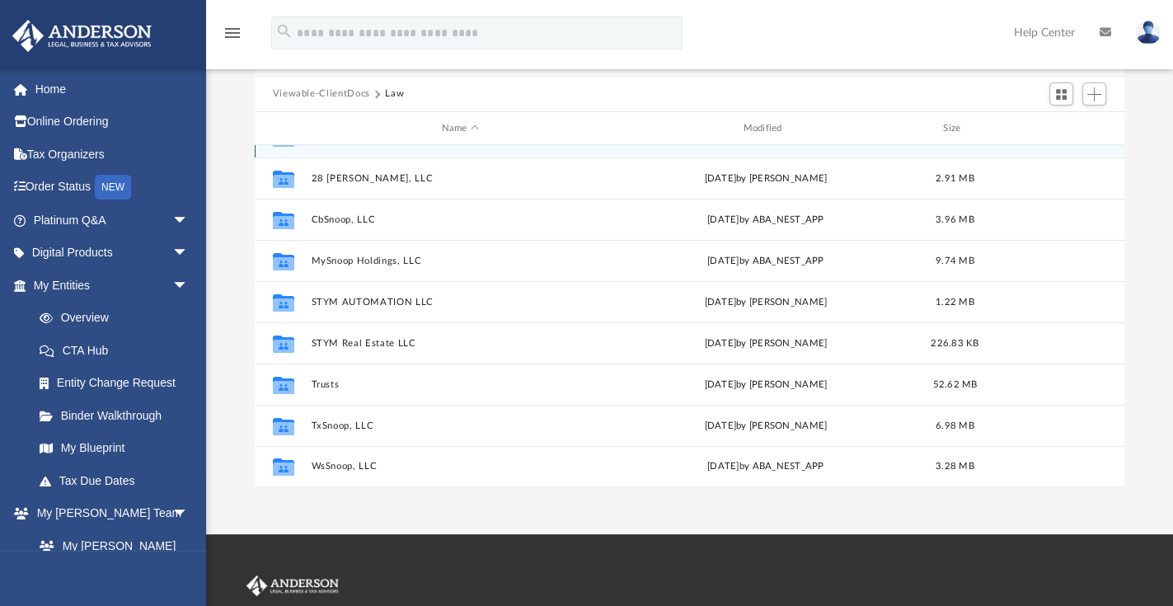
scroll to position [141, 0]
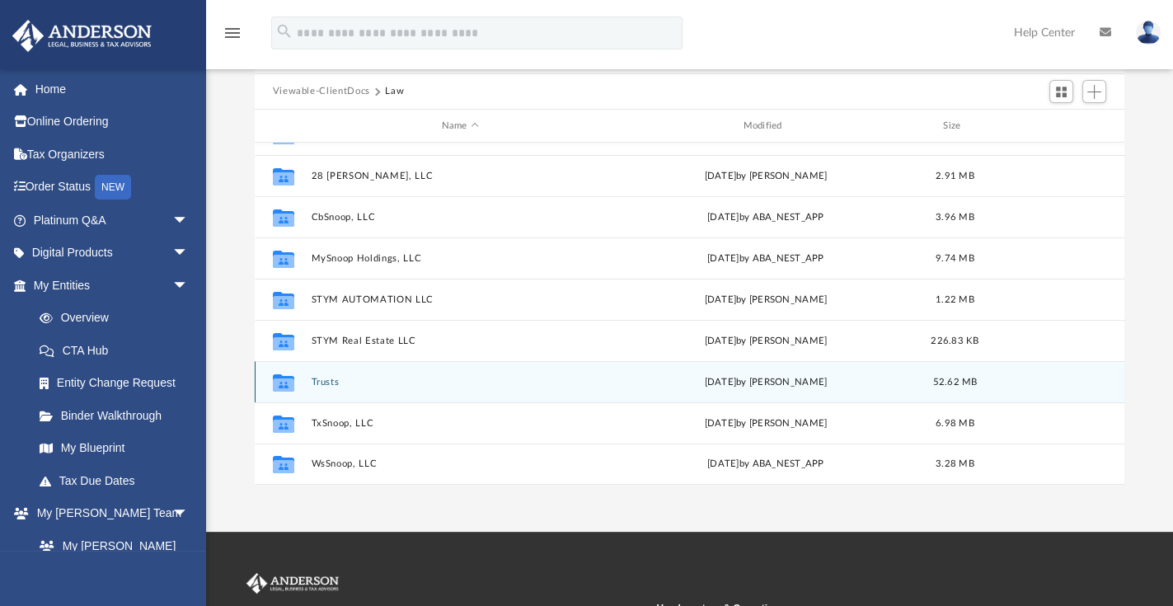
click at [334, 383] on button "Trusts" at bounding box center [460, 382] width 298 height 11
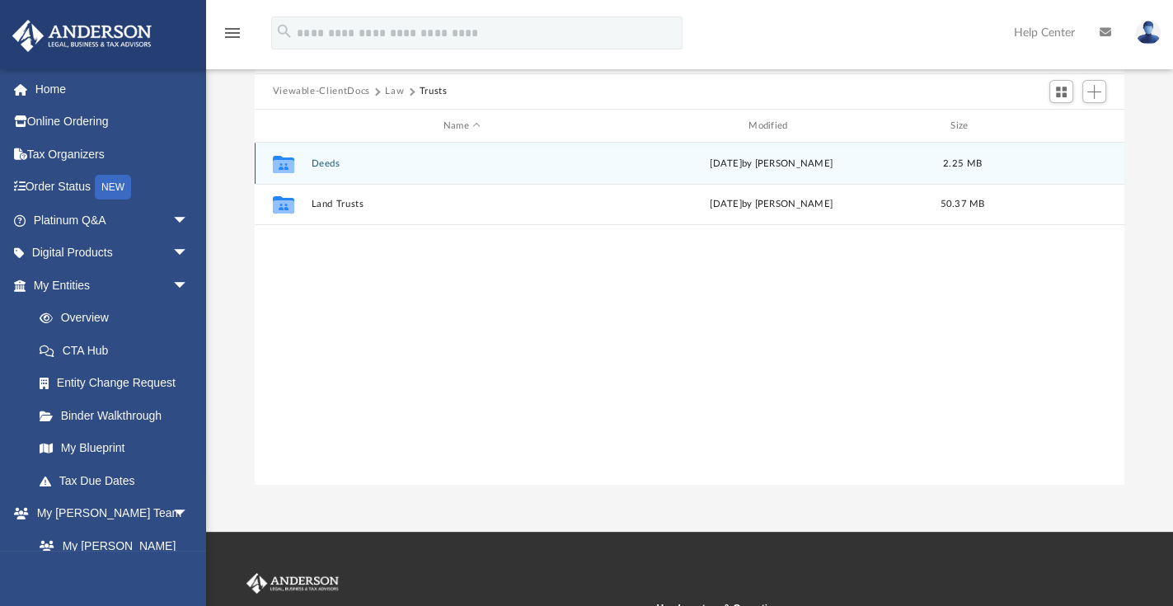
scroll to position [0, 0]
click at [331, 159] on button "Deeds" at bounding box center [462, 163] width 302 height 11
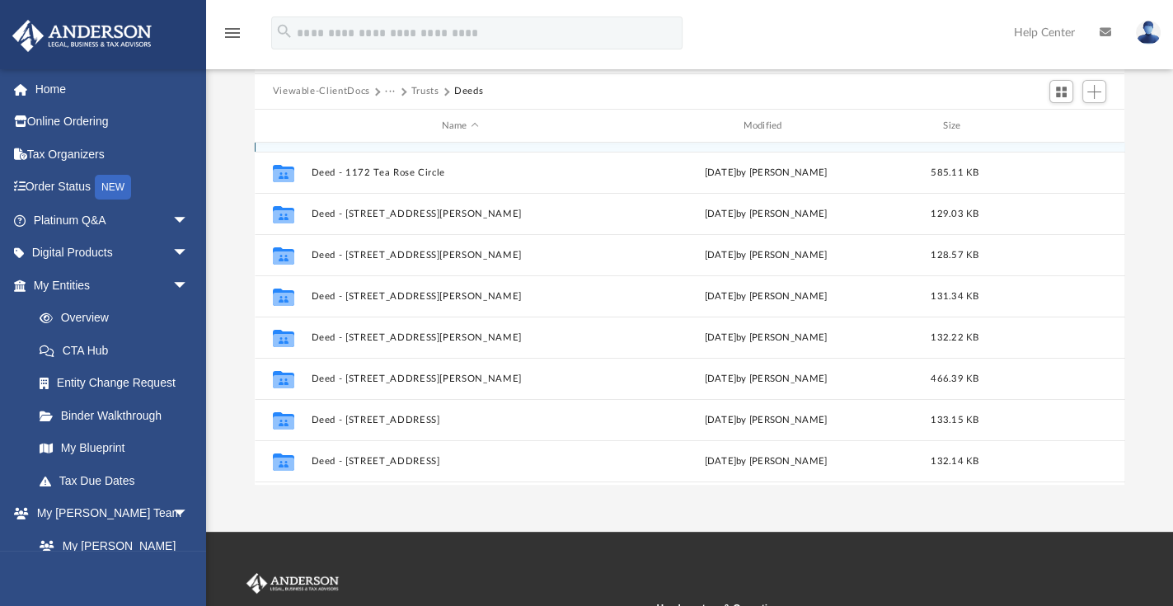
scroll to position [71, 0]
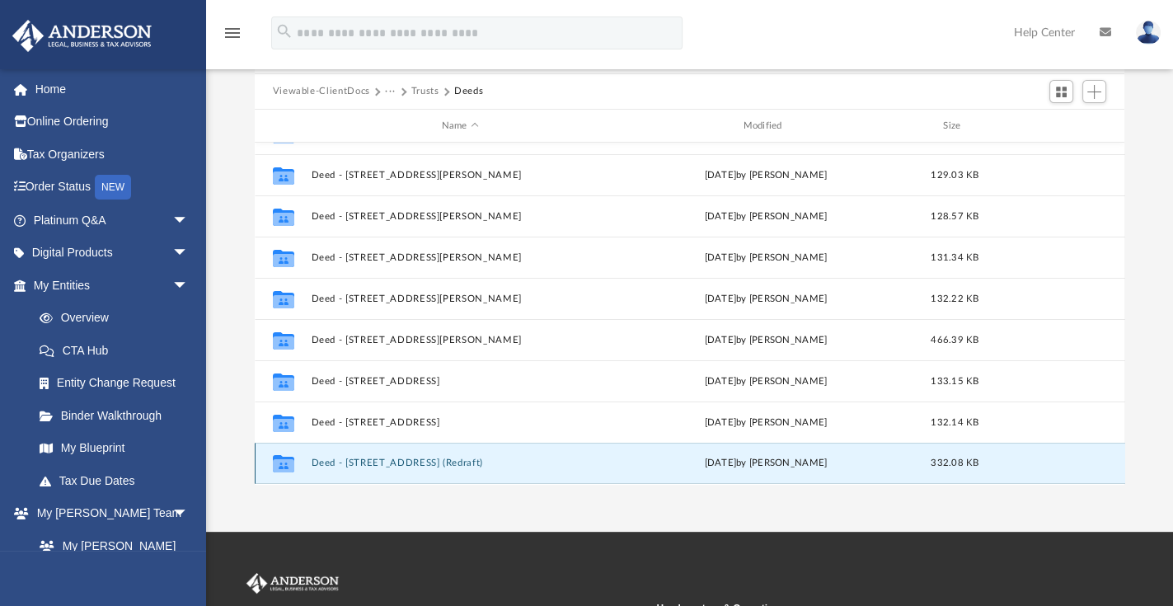
click at [392, 459] on button "Deed - 802 Shallowater Drive (Redraft)" at bounding box center [460, 463] width 298 height 11
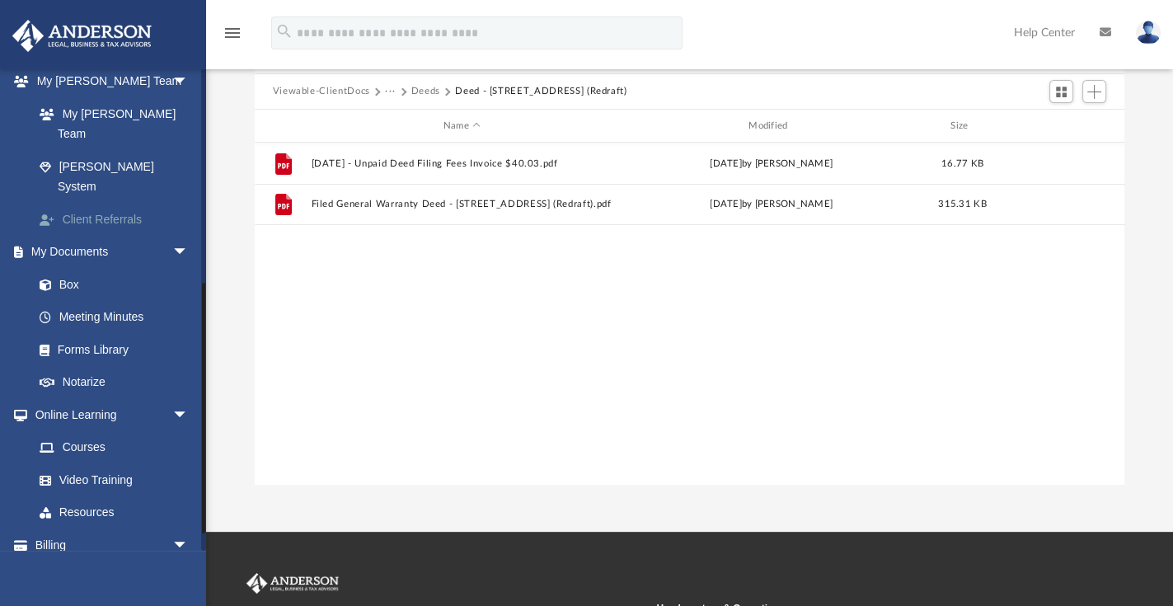
scroll to position [438, 0]
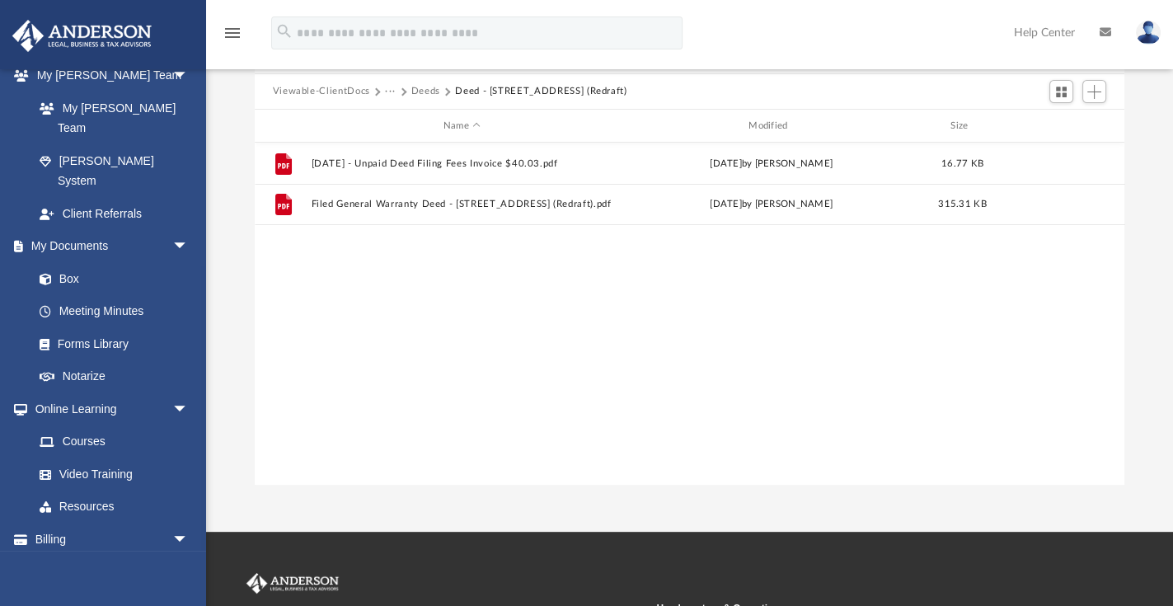
click at [924, 281] on div "File 2025.06.23 - Unpaid Deed Filing Fees Invoice $40.03.pdf Mon Jun 23 2025 by…" at bounding box center [690, 313] width 871 height 341
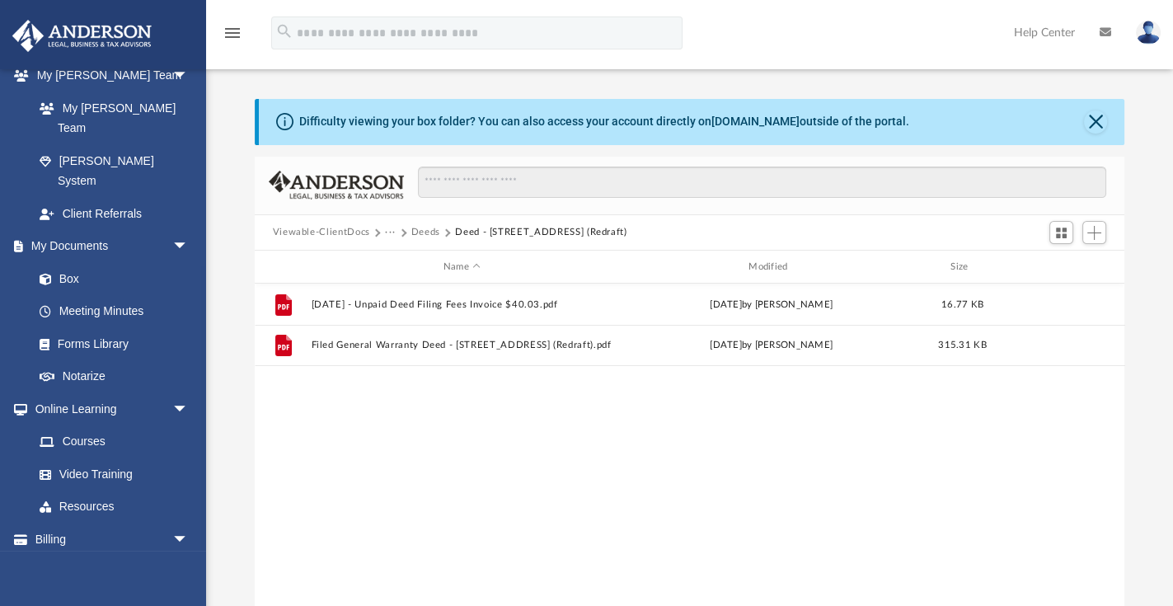
click at [400, 437] on div "File 2025.06.23 - Unpaid Deed Filing Fees Invoice $40.03.pdf Mon Jun 23 2025 by…" at bounding box center [690, 454] width 871 height 341
click at [425, 231] on button "Deeds" at bounding box center [425, 232] width 29 height 15
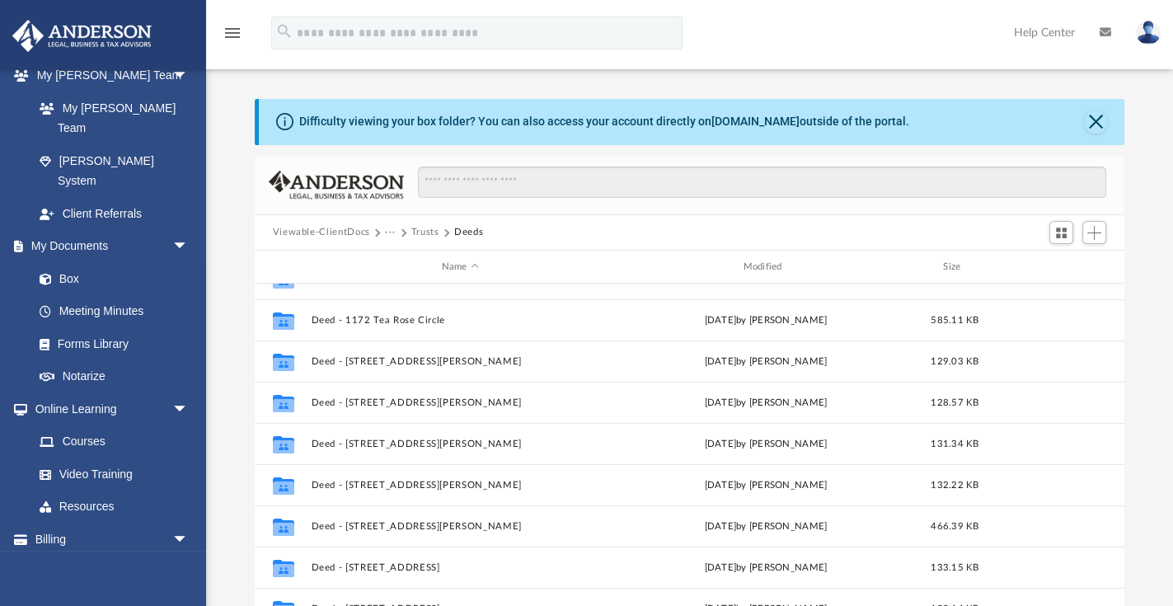
scroll to position [71, 0]
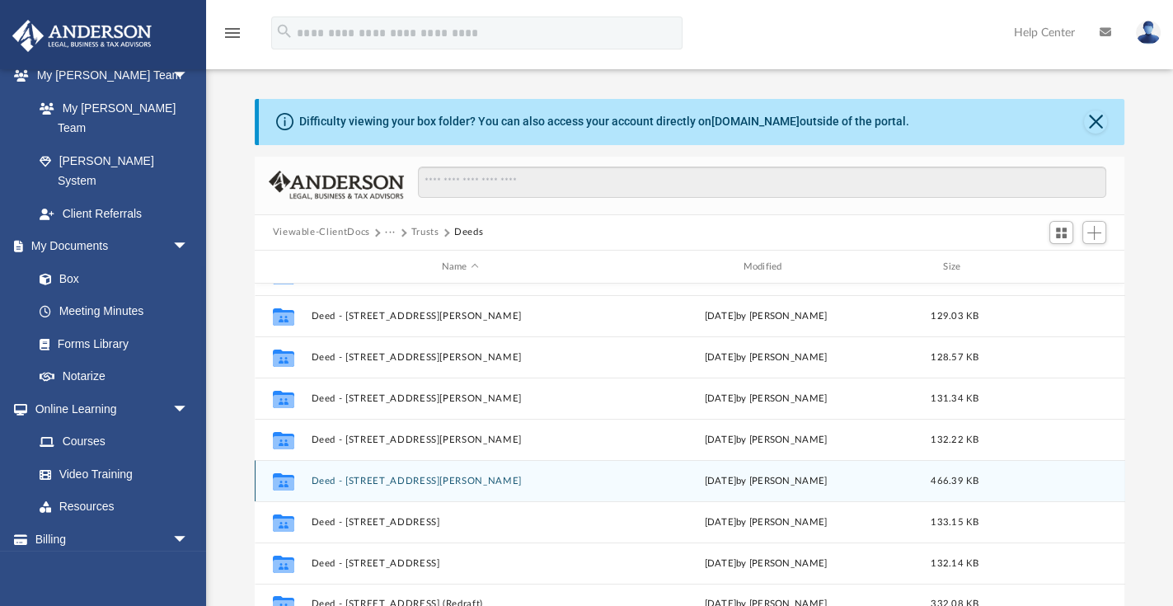
click at [399, 480] on button "Deed - 28 Bishop Street" at bounding box center [460, 481] width 298 height 11
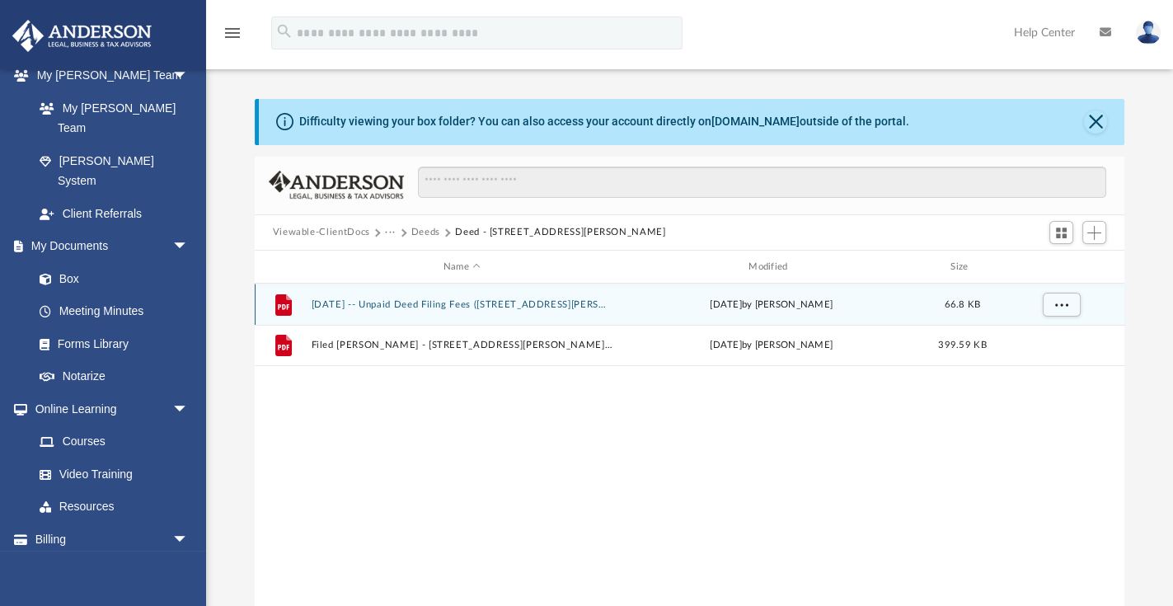
scroll to position [0, 0]
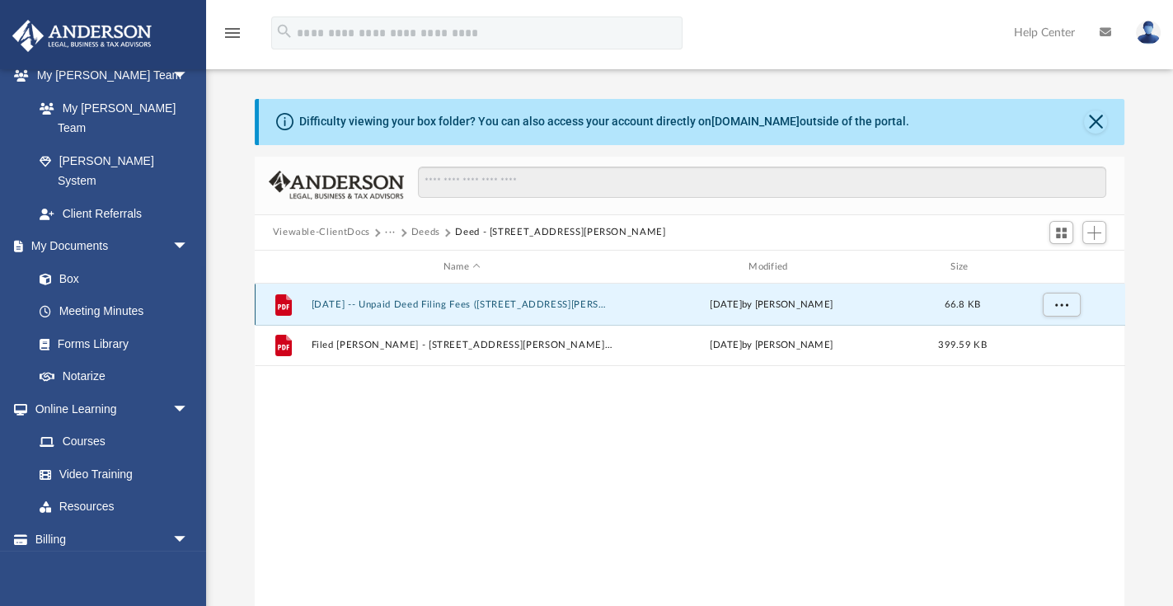
click at [468, 303] on button "2024.05.17 -- Unpaid Deed Filing Fees (28 Bishop Street).pdf" at bounding box center [462, 304] width 302 height 11
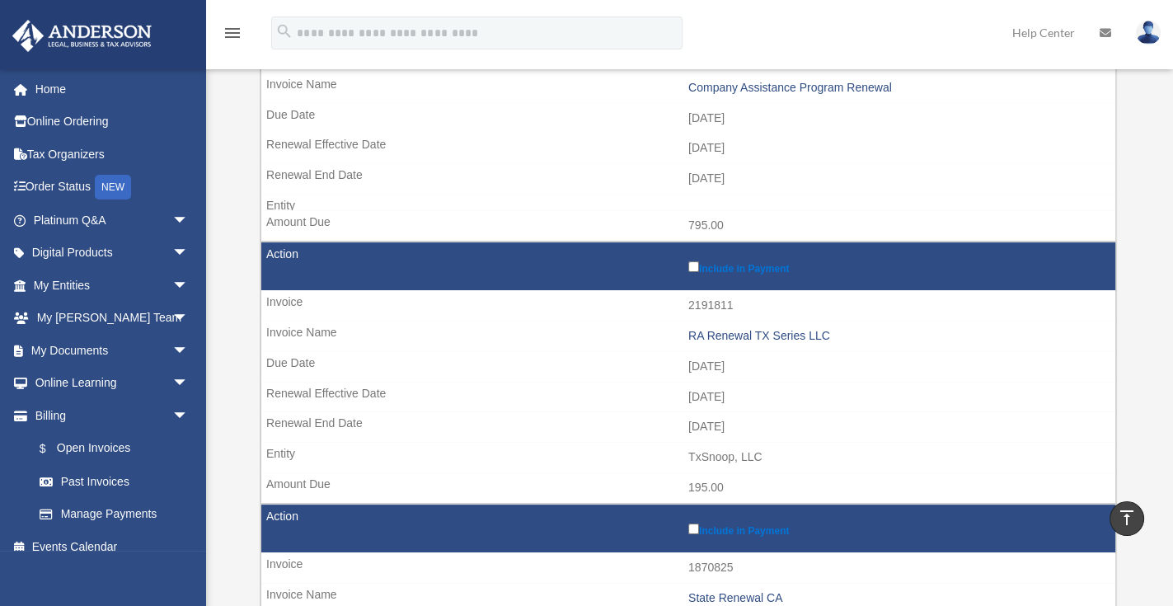
scroll to position [235, 0]
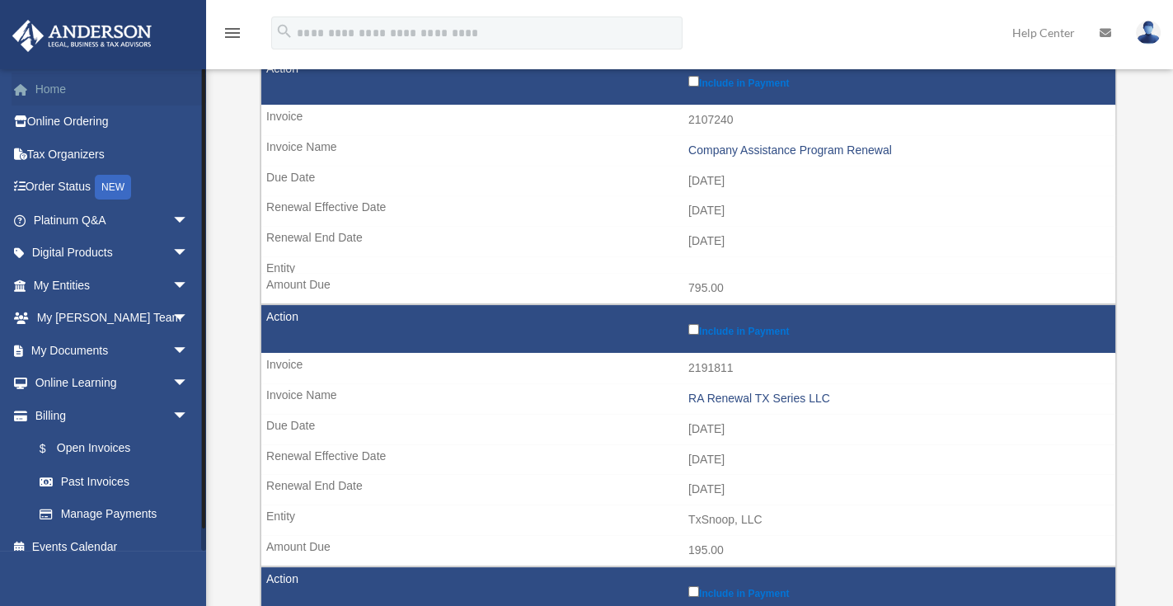
click at [46, 89] on link "Home" at bounding box center [113, 89] width 202 height 33
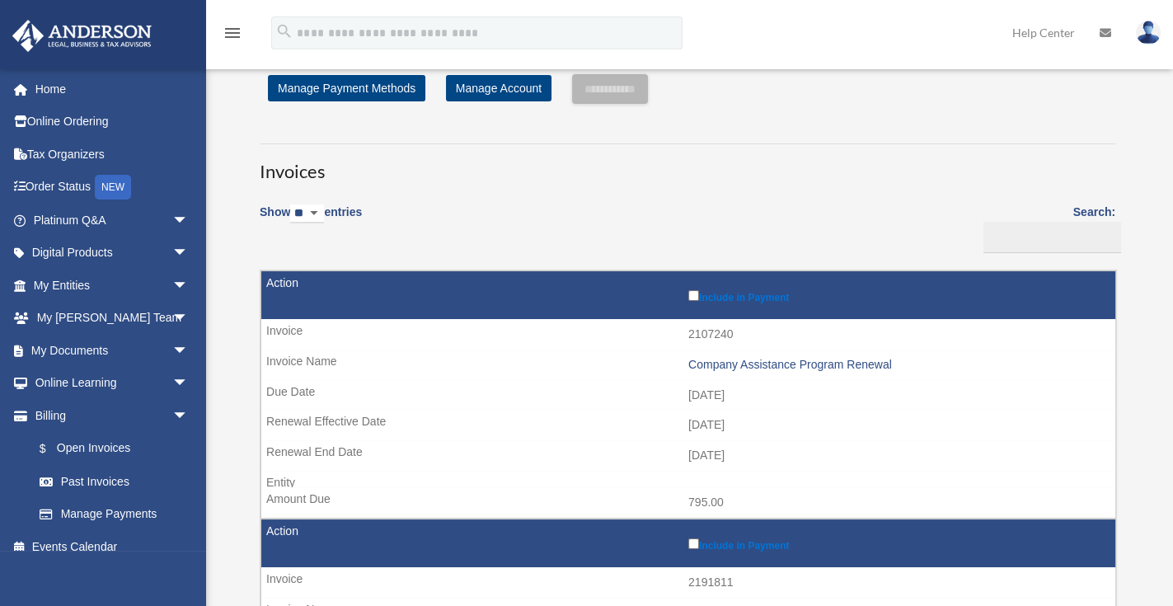
scroll to position [0, 0]
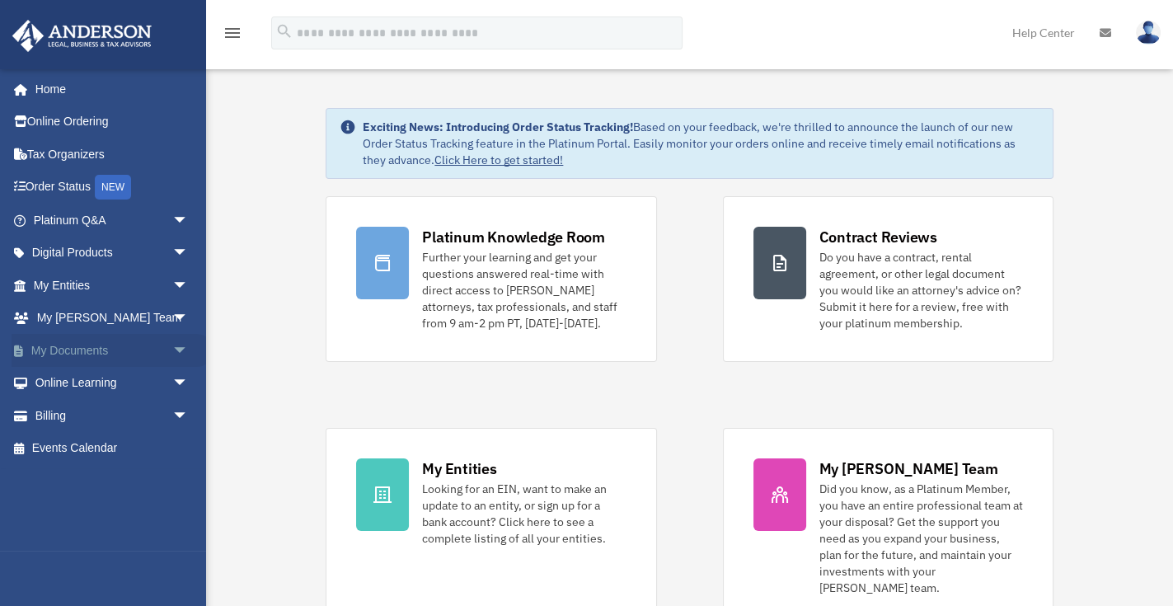
click at [172, 345] on span "arrow_drop_down" at bounding box center [188, 351] width 33 height 34
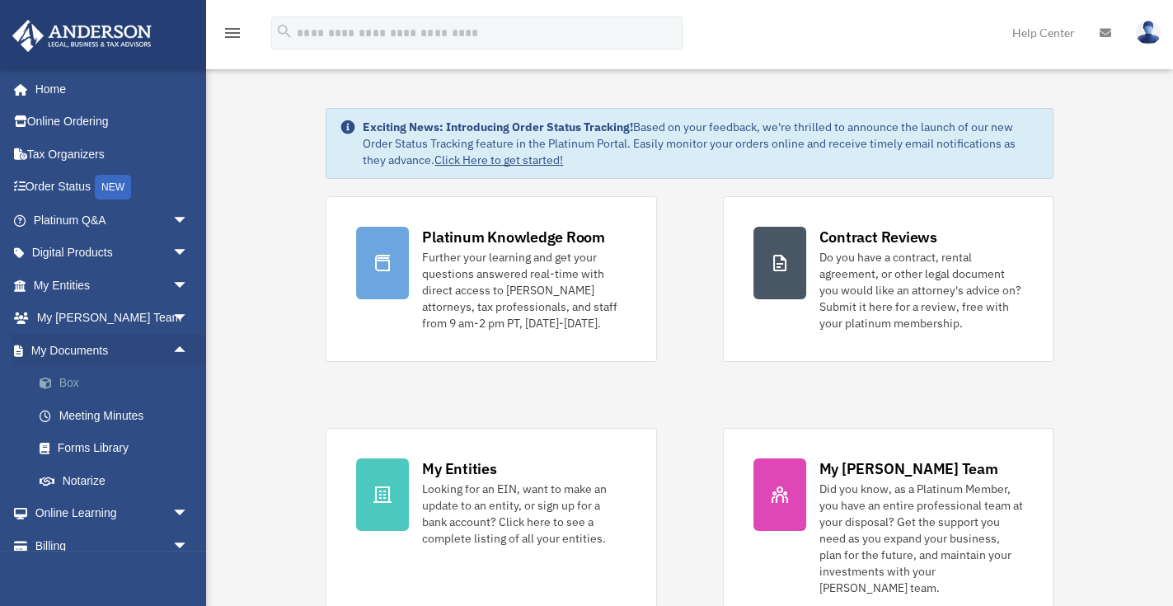
click at [74, 376] on link "Box" at bounding box center [118, 383] width 190 height 33
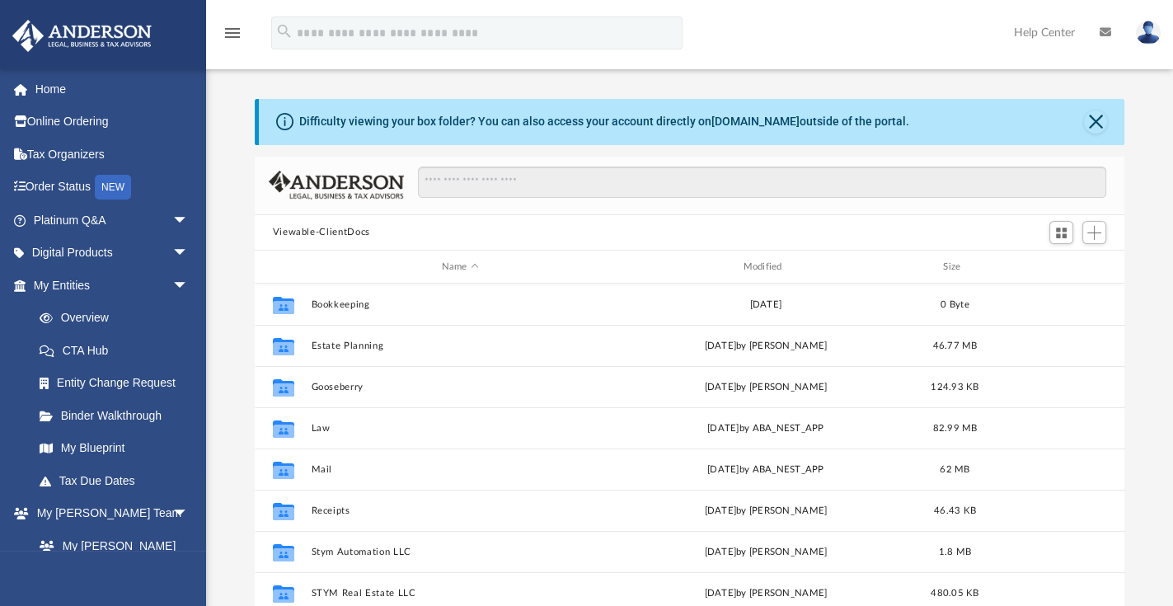
scroll to position [367, 862]
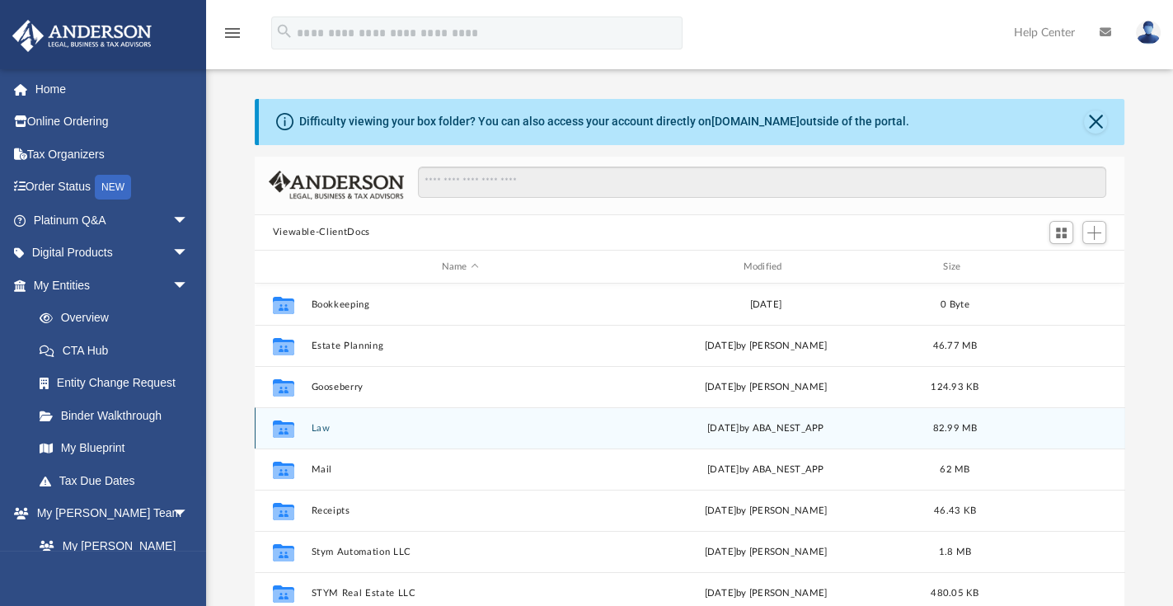
click at [313, 429] on button "Law" at bounding box center [460, 428] width 298 height 11
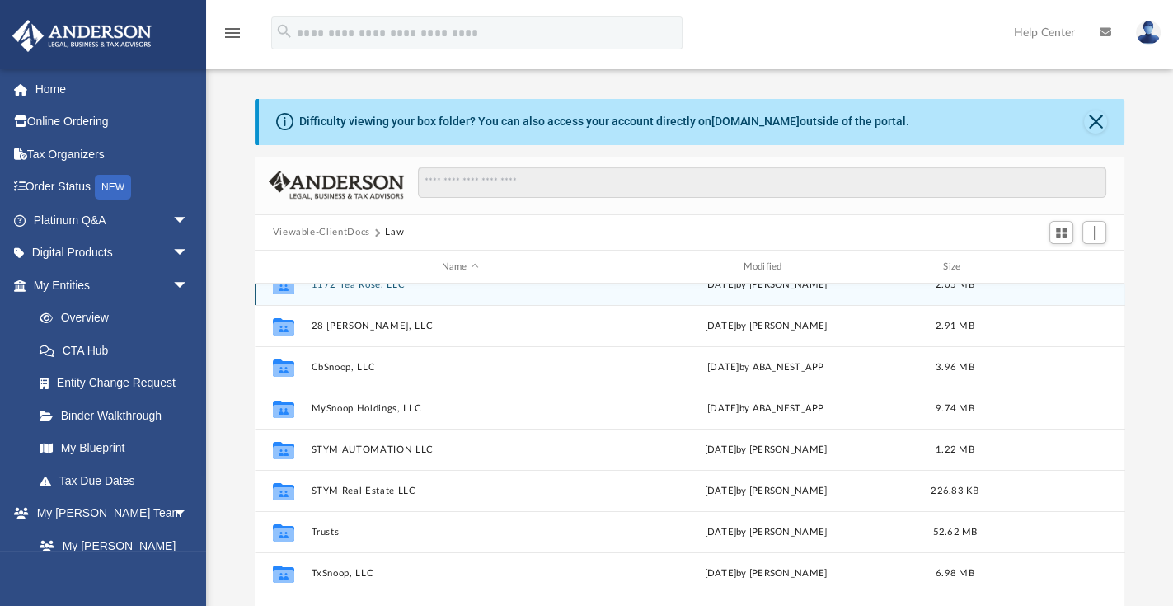
scroll to position [29, 0]
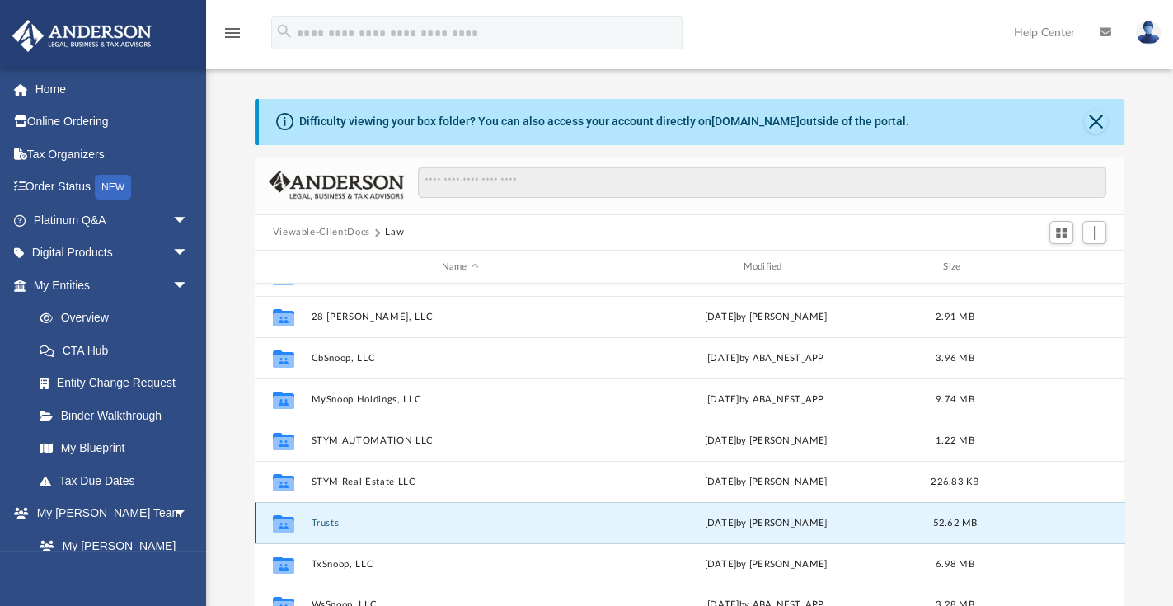
click at [329, 523] on button "Trusts" at bounding box center [460, 523] width 298 height 11
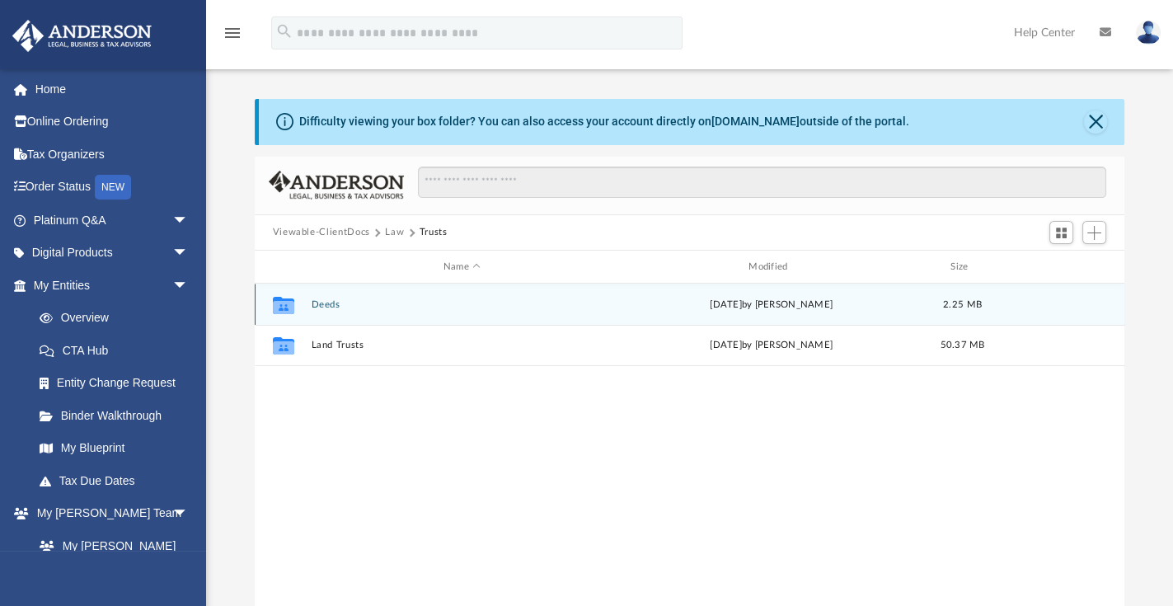
scroll to position [0, 0]
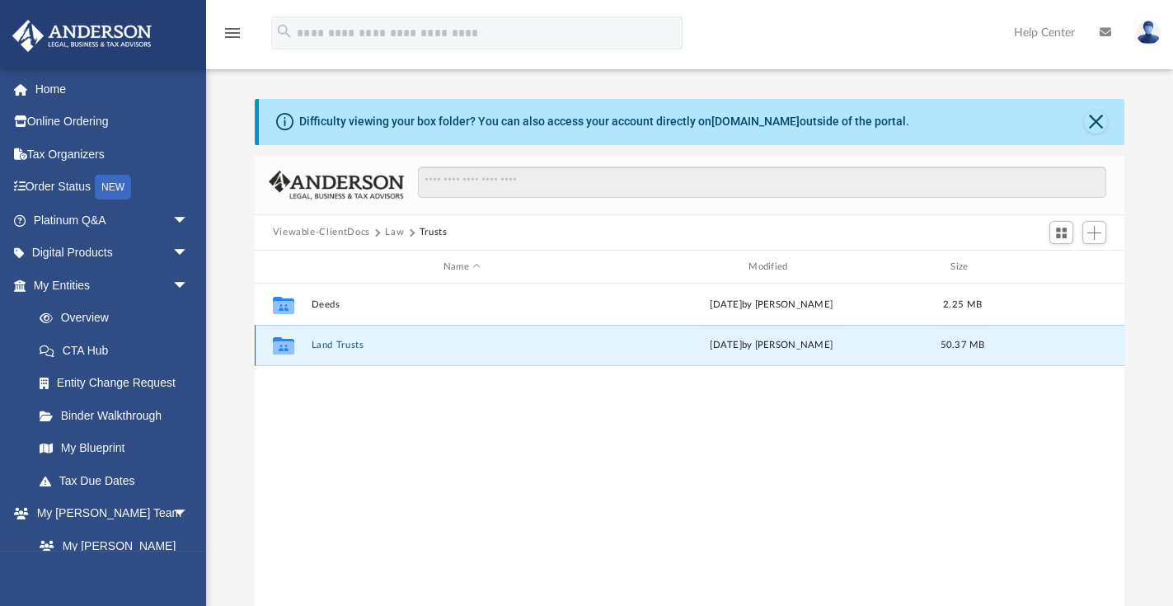
click at [337, 343] on button "Land Trusts" at bounding box center [462, 345] width 302 height 11
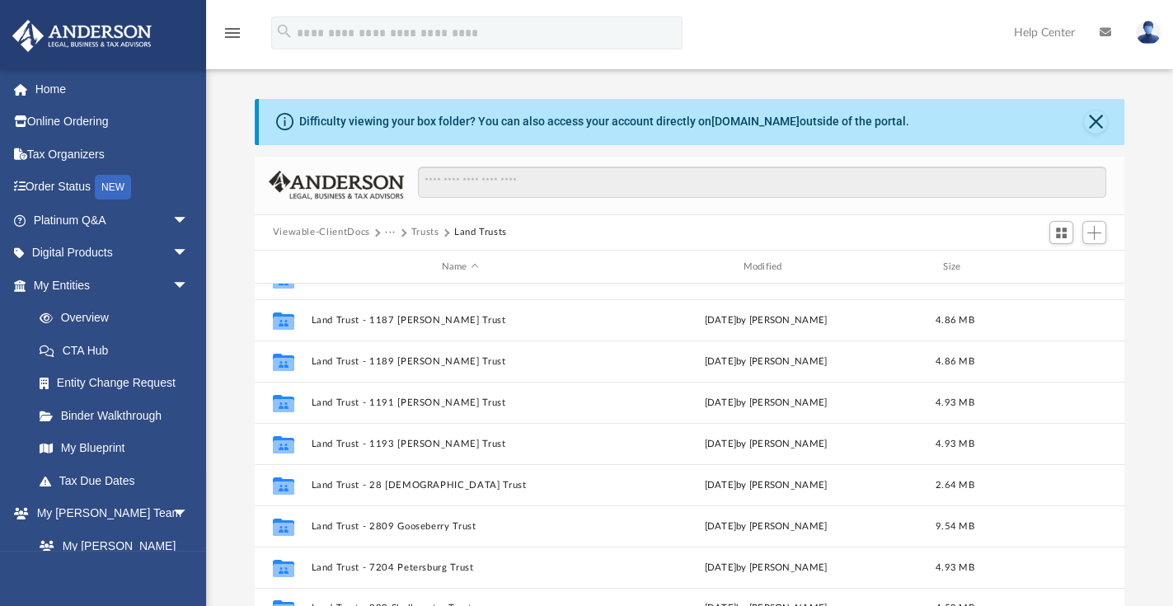
scroll to position [71, 0]
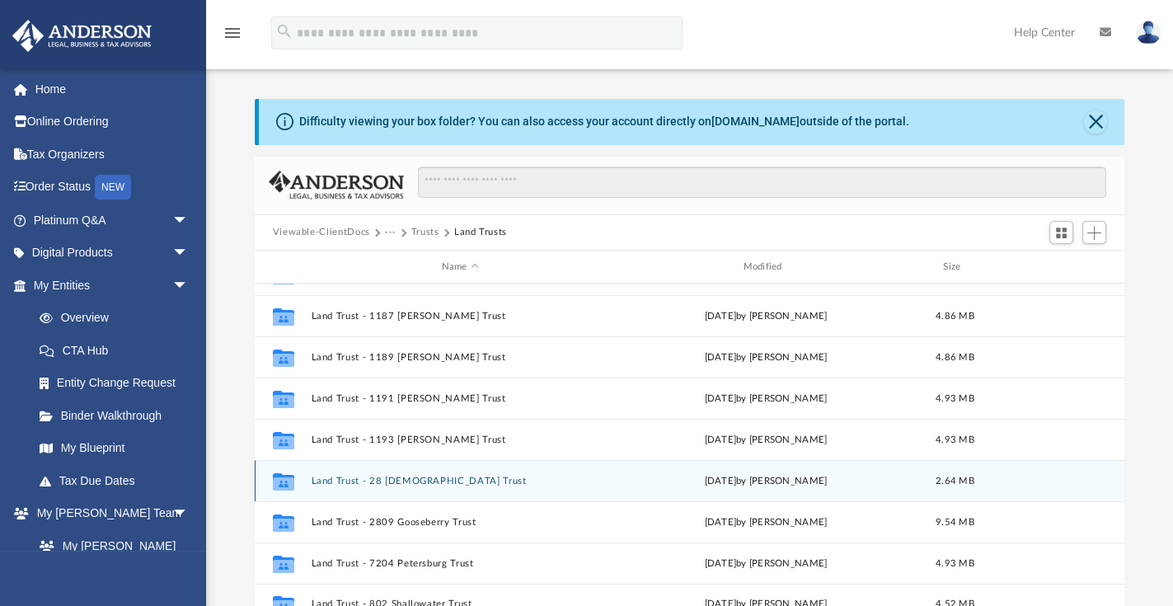
click at [403, 476] on button "Land Trust - 28 [DEMOGRAPHIC_DATA] Trust" at bounding box center [460, 481] width 298 height 11
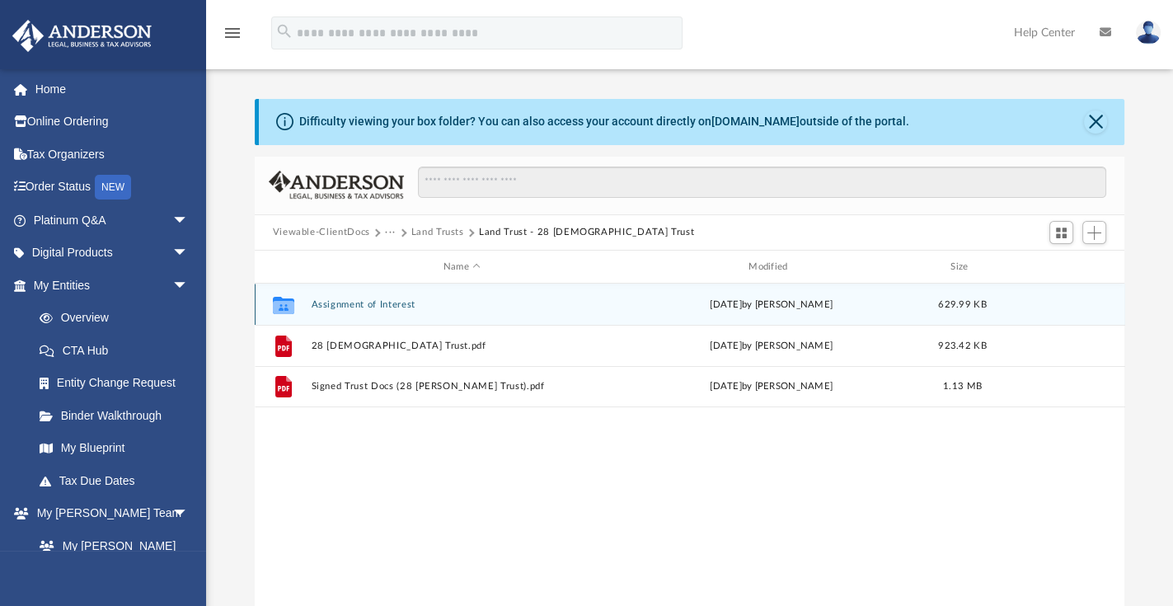
scroll to position [0, 0]
click at [387, 302] on button "Assignment of Interest" at bounding box center [462, 304] width 302 height 11
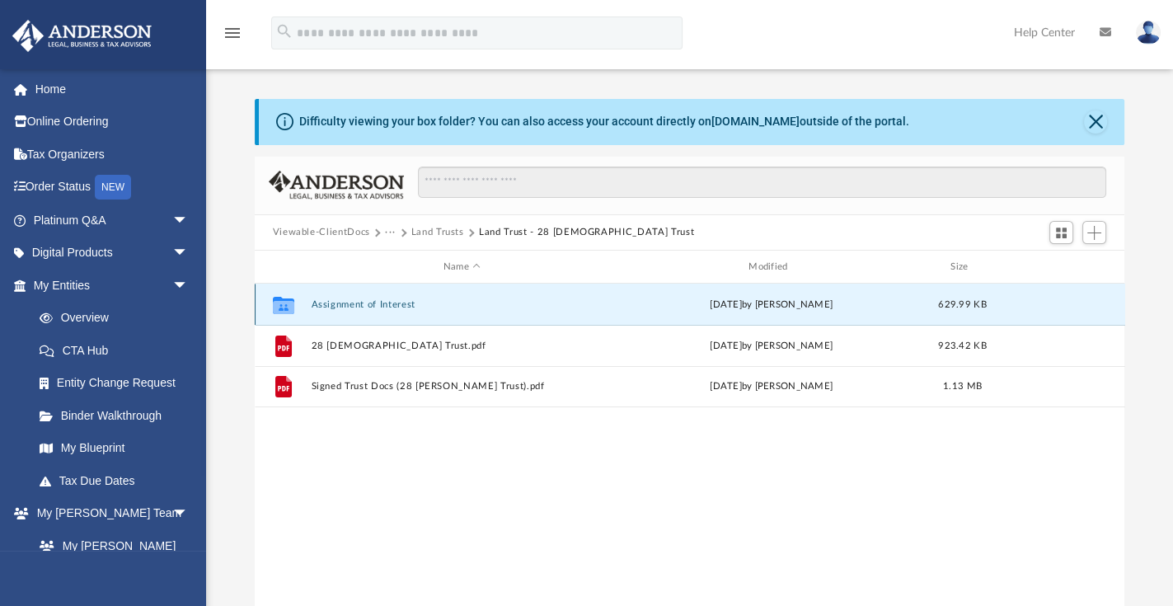
click at [387, 302] on button "Assignment of Interest" at bounding box center [462, 304] width 302 height 11
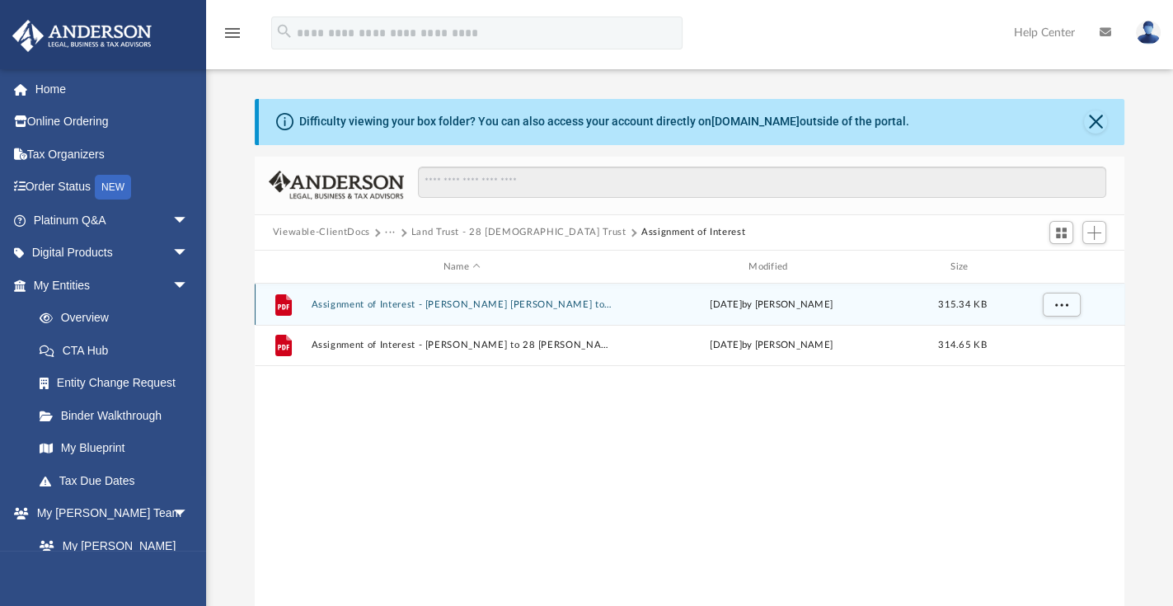
click at [396, 299] on button "Assignment of Interest - [PERSON_NAME] [PERSON_NAME] to 28 [PERSON_NAME], LLC -…" at bounding box center [462, 304] width 302 height 11
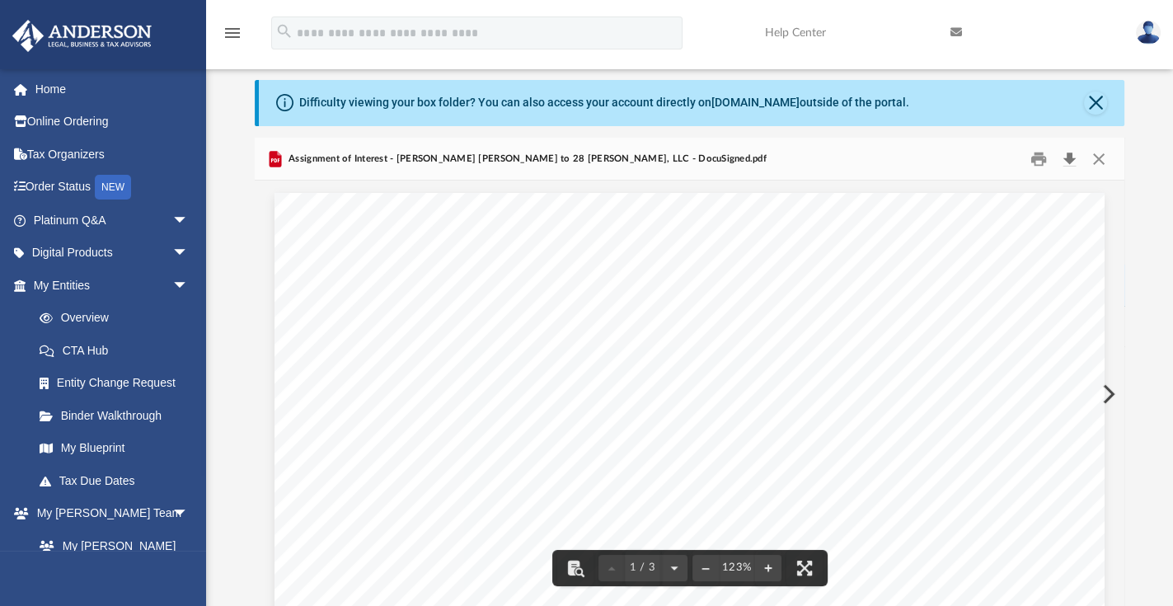
click at [1068, 158] on button "Download" at bounding box center [1069, 159] width 30 height 26
click at [1101, 162] on button "Close" at bounding box center [1099, 159] width 30 height 26
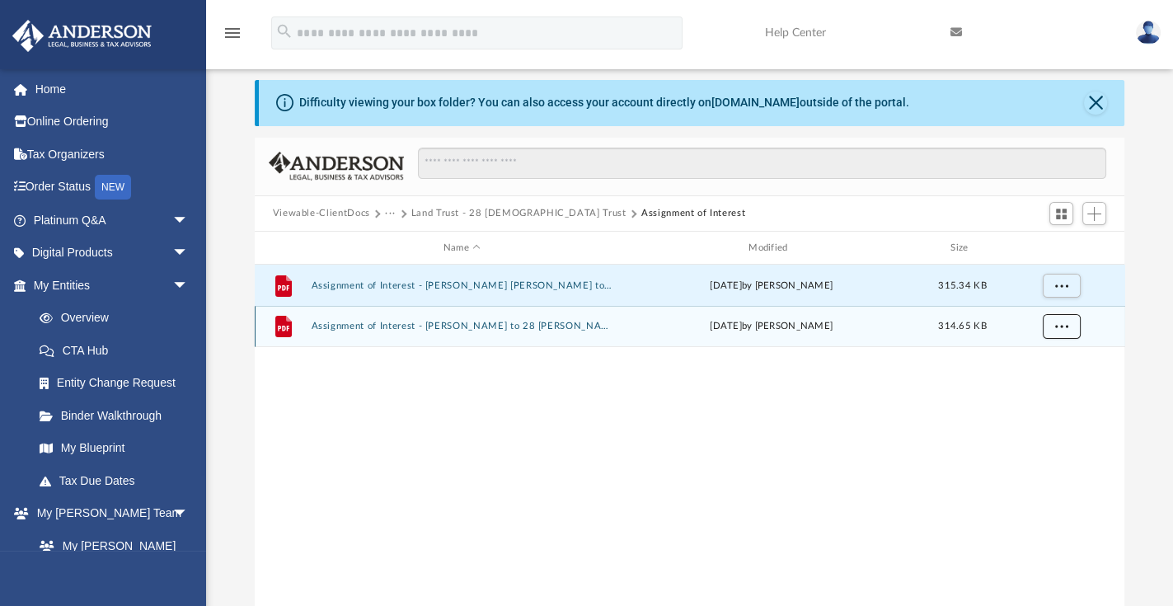
click at [1062, 329] on span "More options" at bounding box center [1060, 326] width 13 height 9
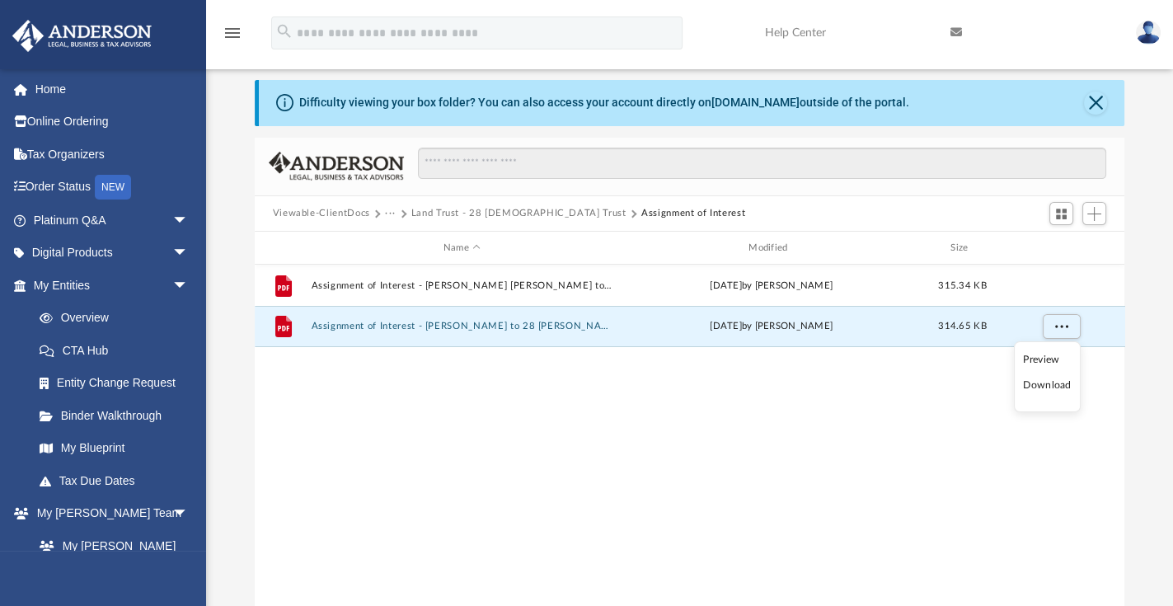
click at [1049, 389] on li "Download" at bounding box center [1047, 385] width 48 height 17
click at [743, 397] on div "File Assignment of Interest - [PERSON_NAME] [PERSON_NAME] to 28 [PERSON_NAME], …" at bounding box center [690, 435] width 871 height 341
